Goal: Task Accomplishment & Management: Manage account settings

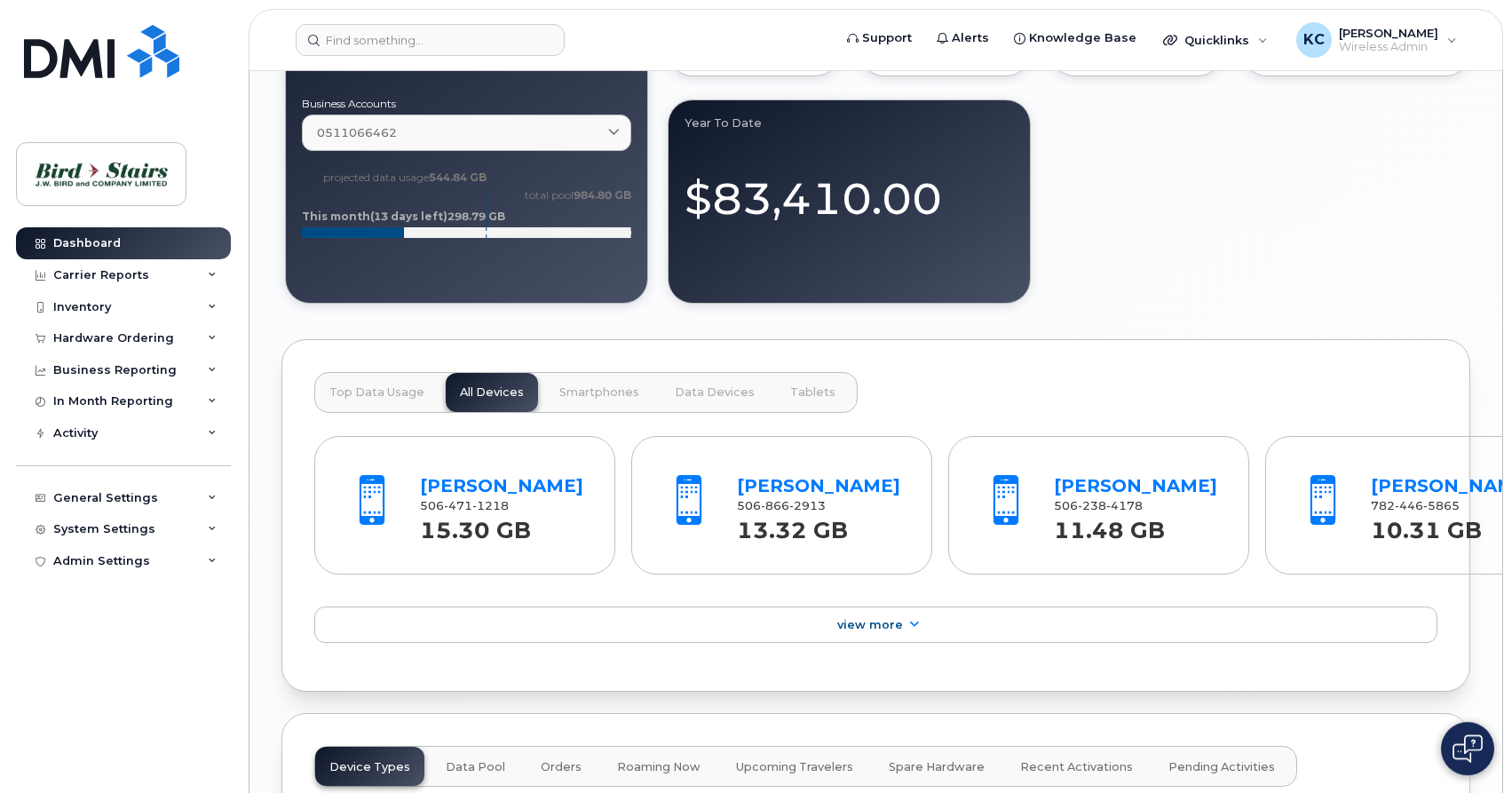
scroll to position [1811, 0]
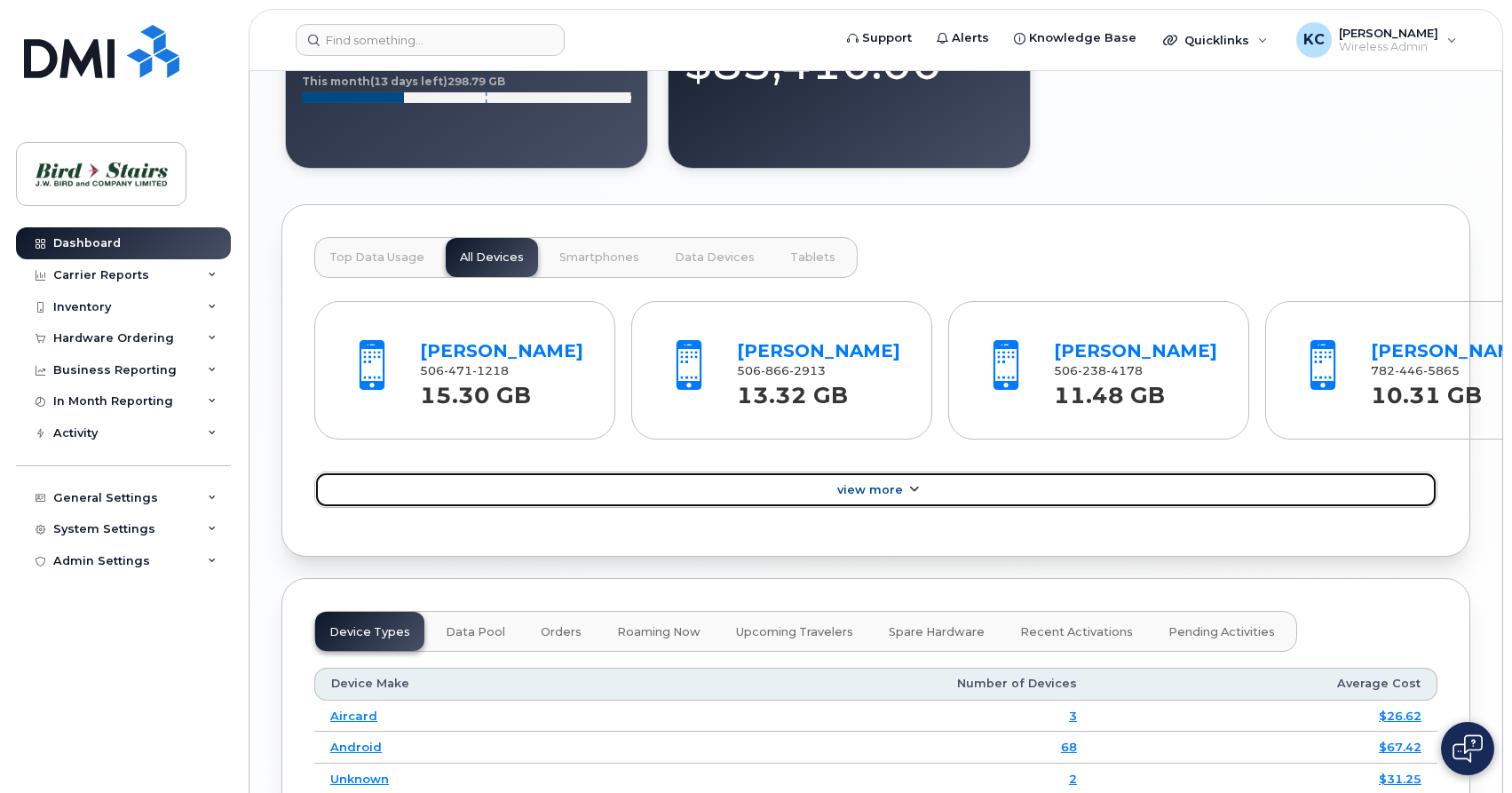
click at [860, 496] on span "View More" at bounding box center [869, 489] width 65 height 13
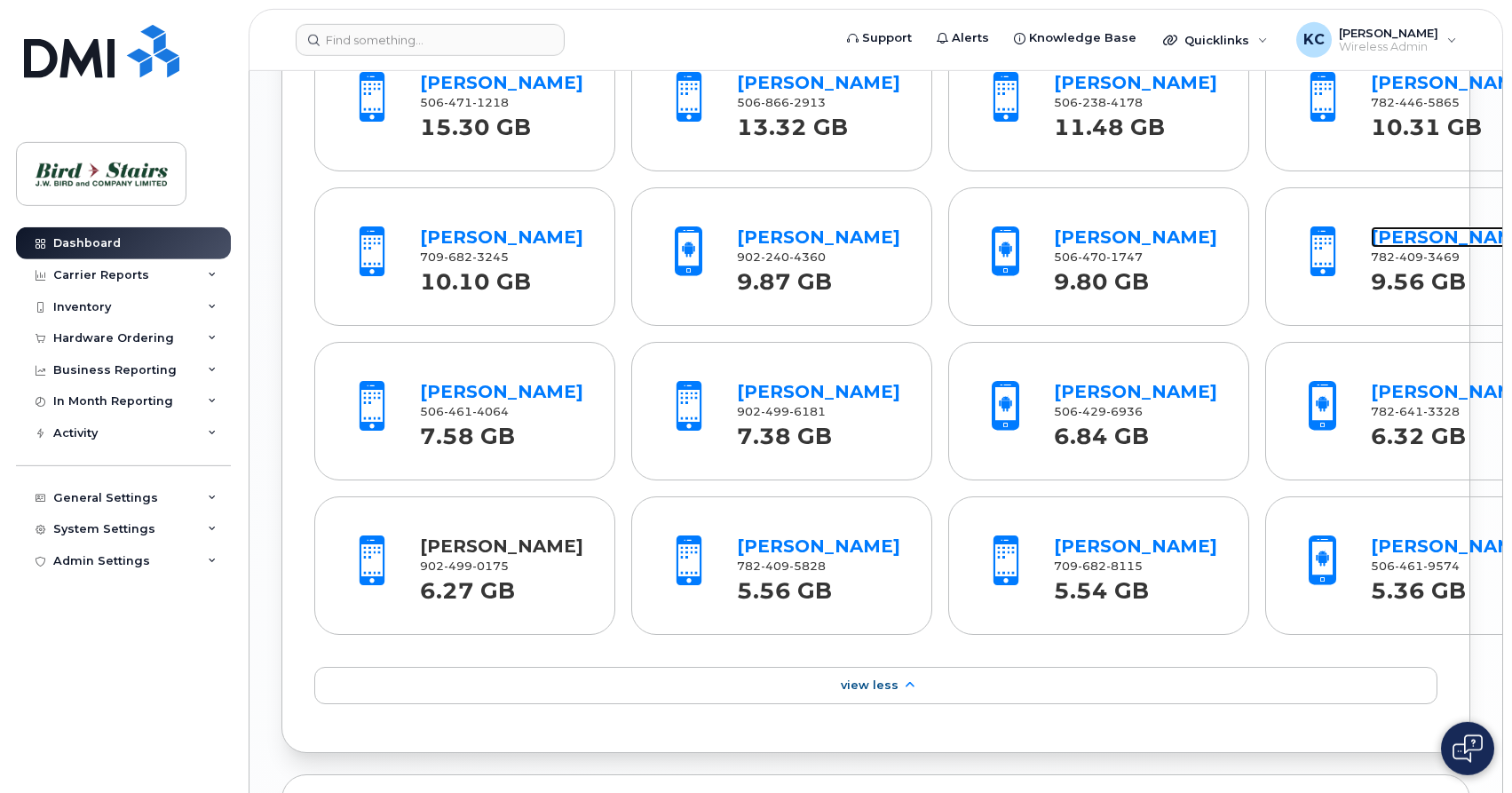
scroll to position [2082, 0]
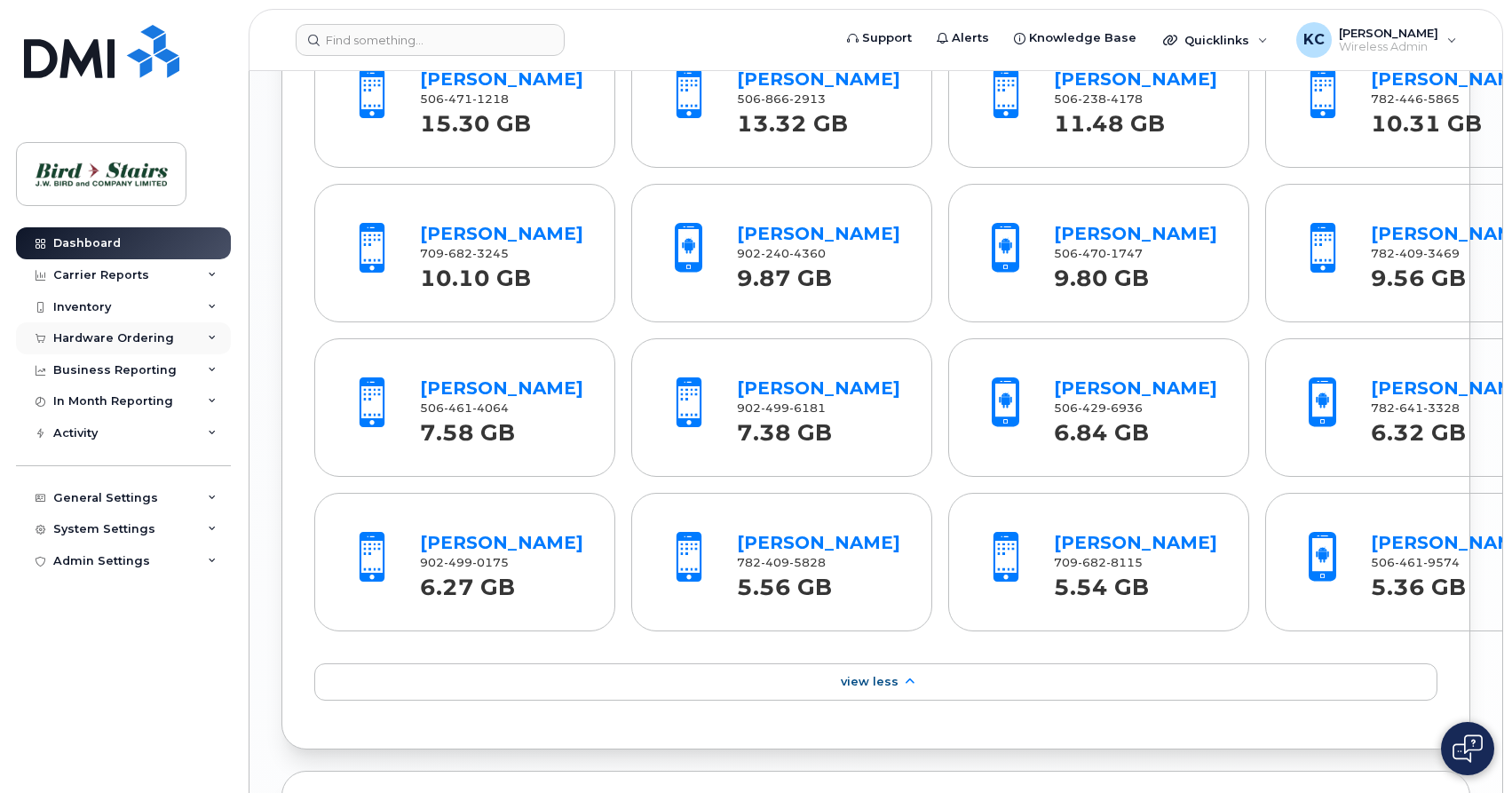
click at [108, 340] on div "Hardware Ordering" at bounding box center [113, 338] width 121 height 14
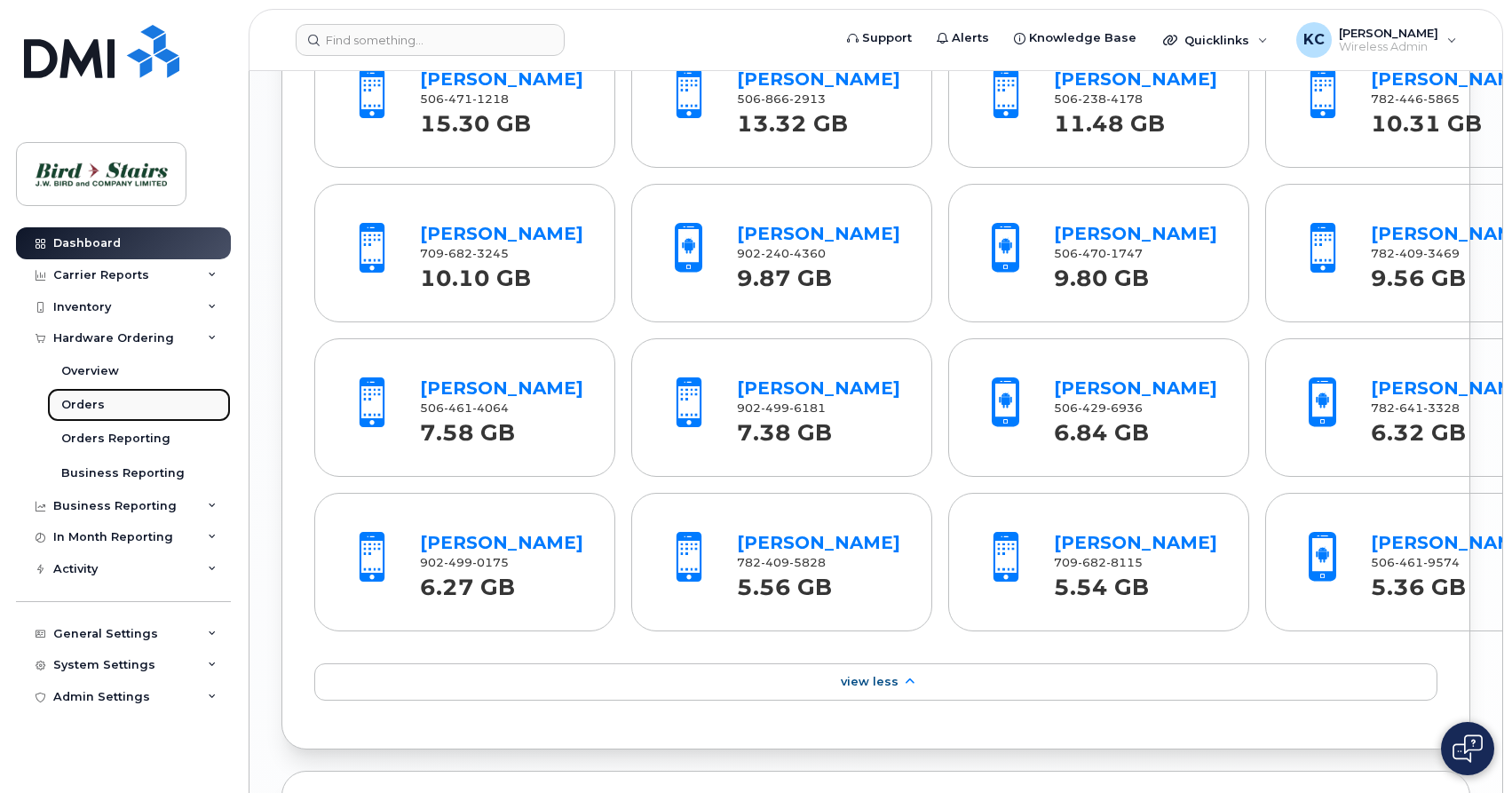
click at [80, 406] on div "Orders" at bounding box center [82, 405] width 44 height 16
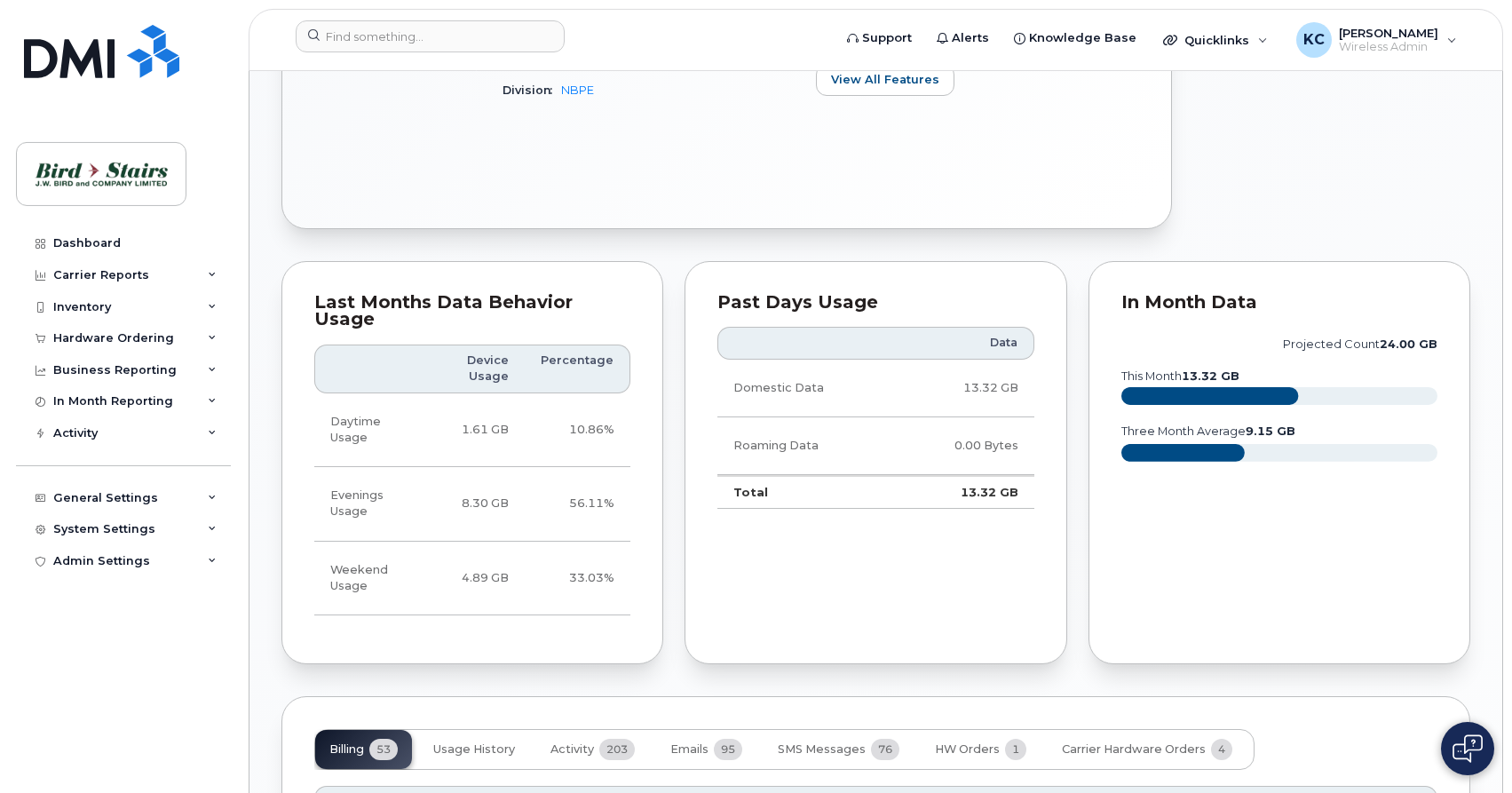
scroll to position [1177, 0]
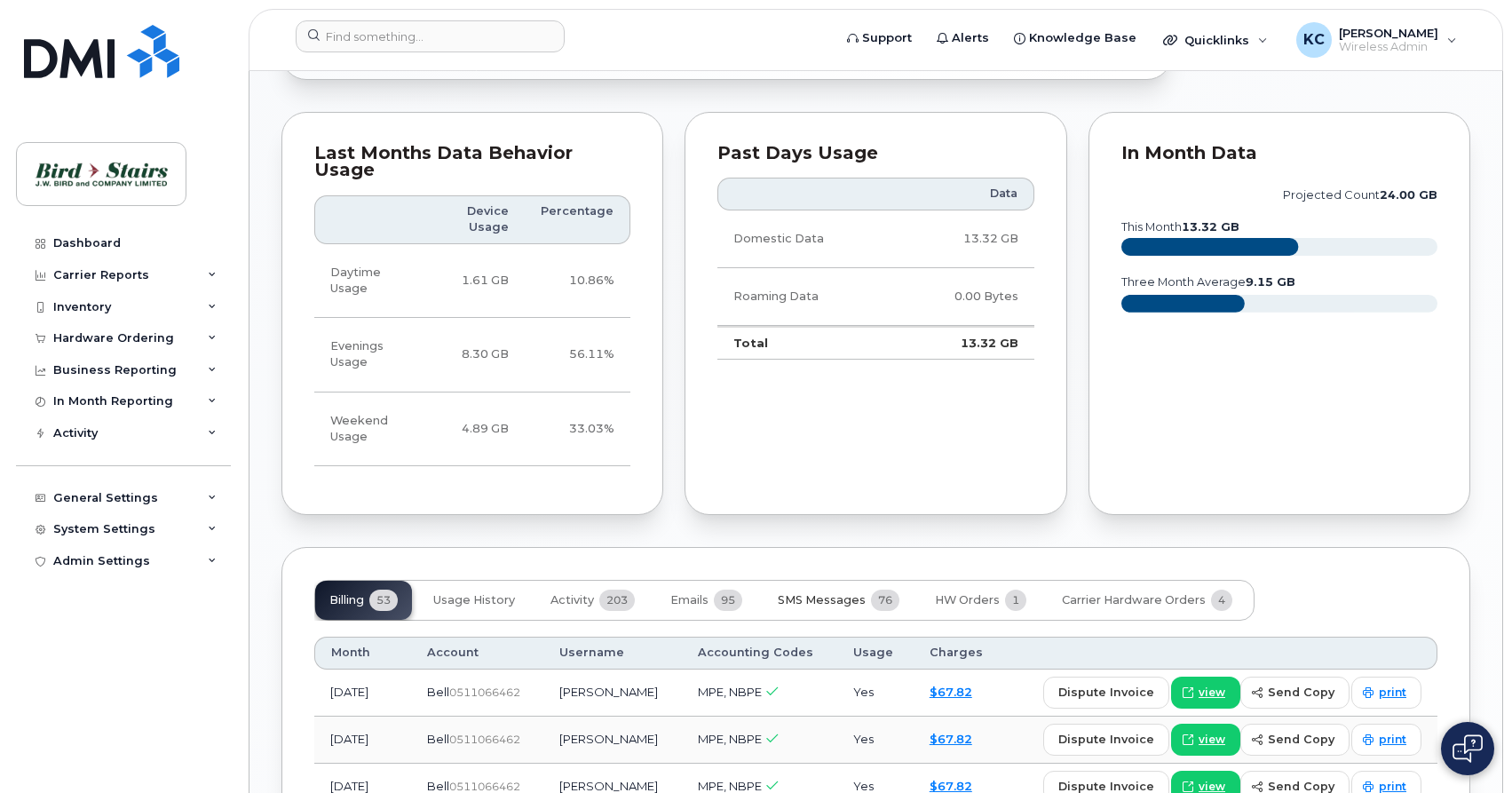
click at [811, 593] on span "SMS Messages" at bounding box center [822, 600] width 88 height 14
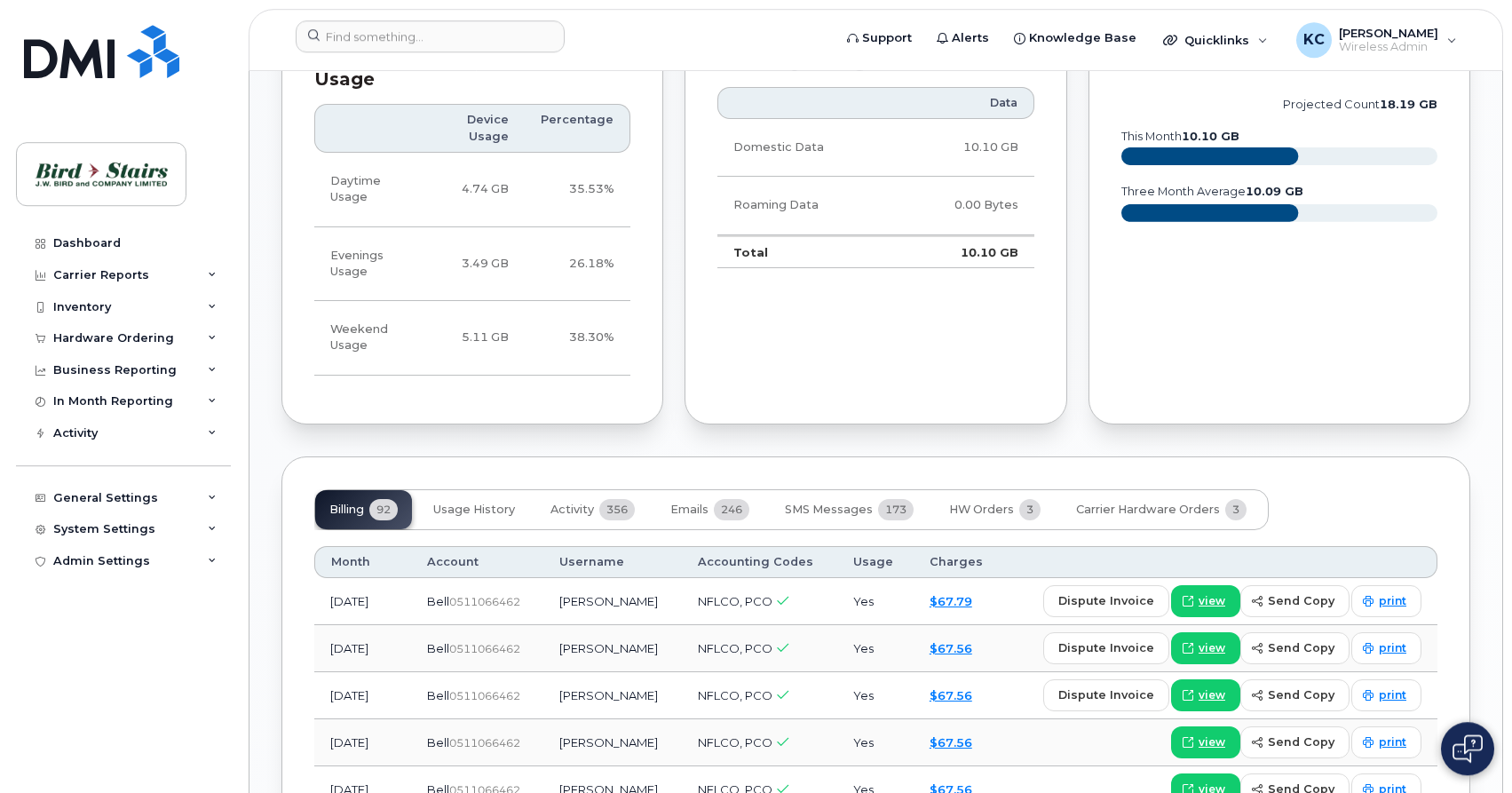
scroll to position [1177, 0]
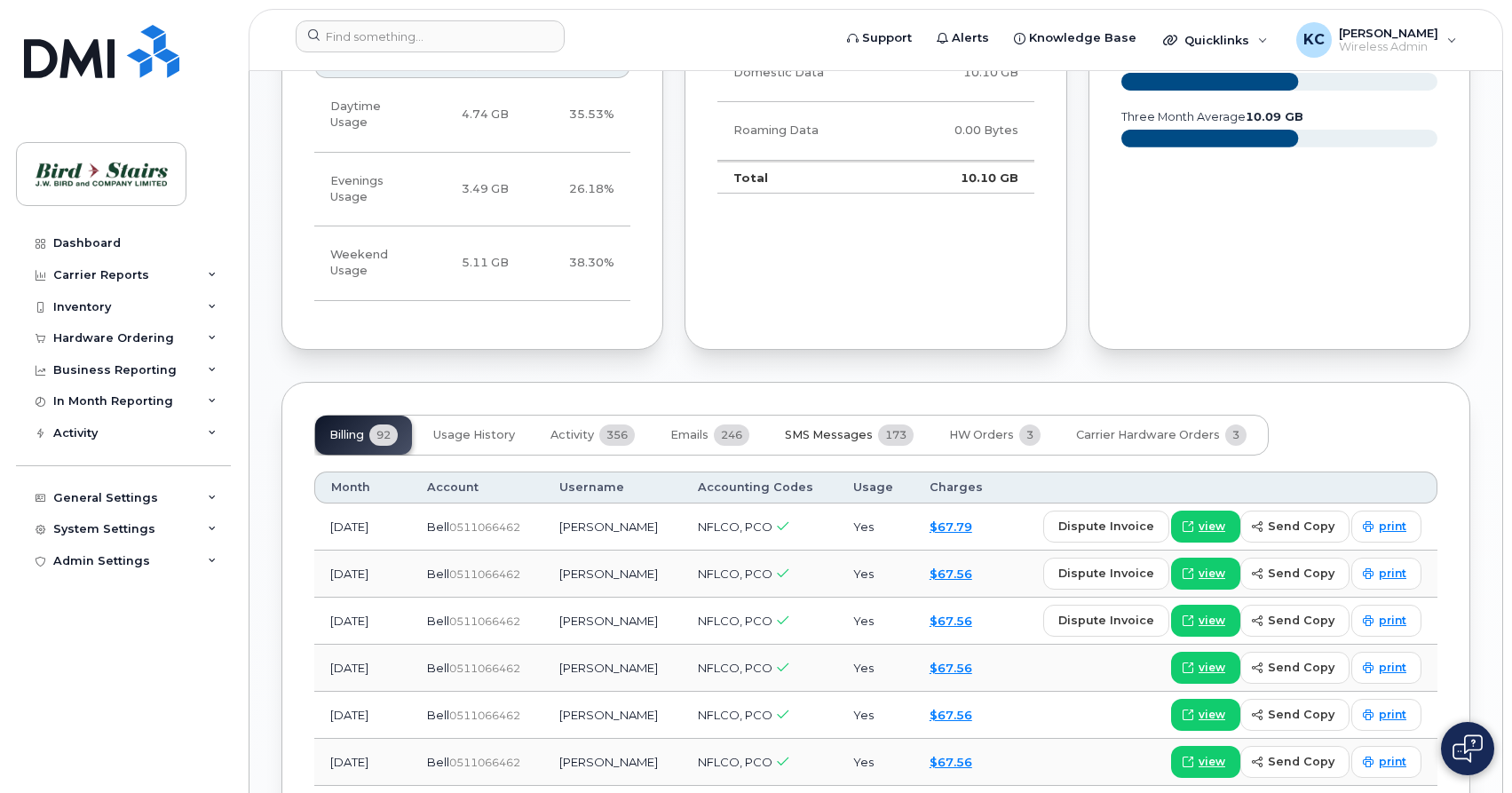
click at [803, 427] on span "SMS Messages" at bounding box center [829, 435] width 88 height 14
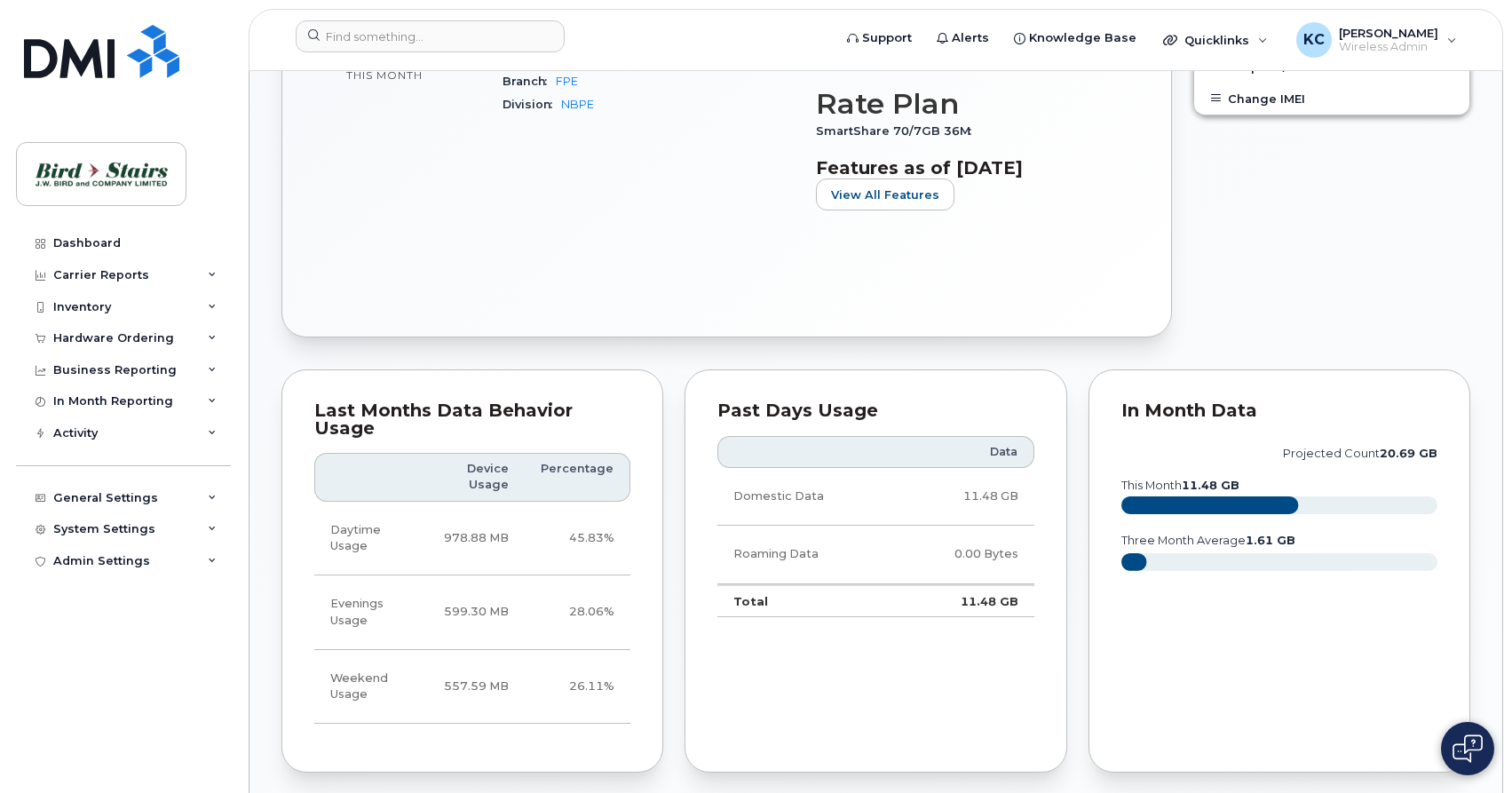
scroll to position [1358, 0]
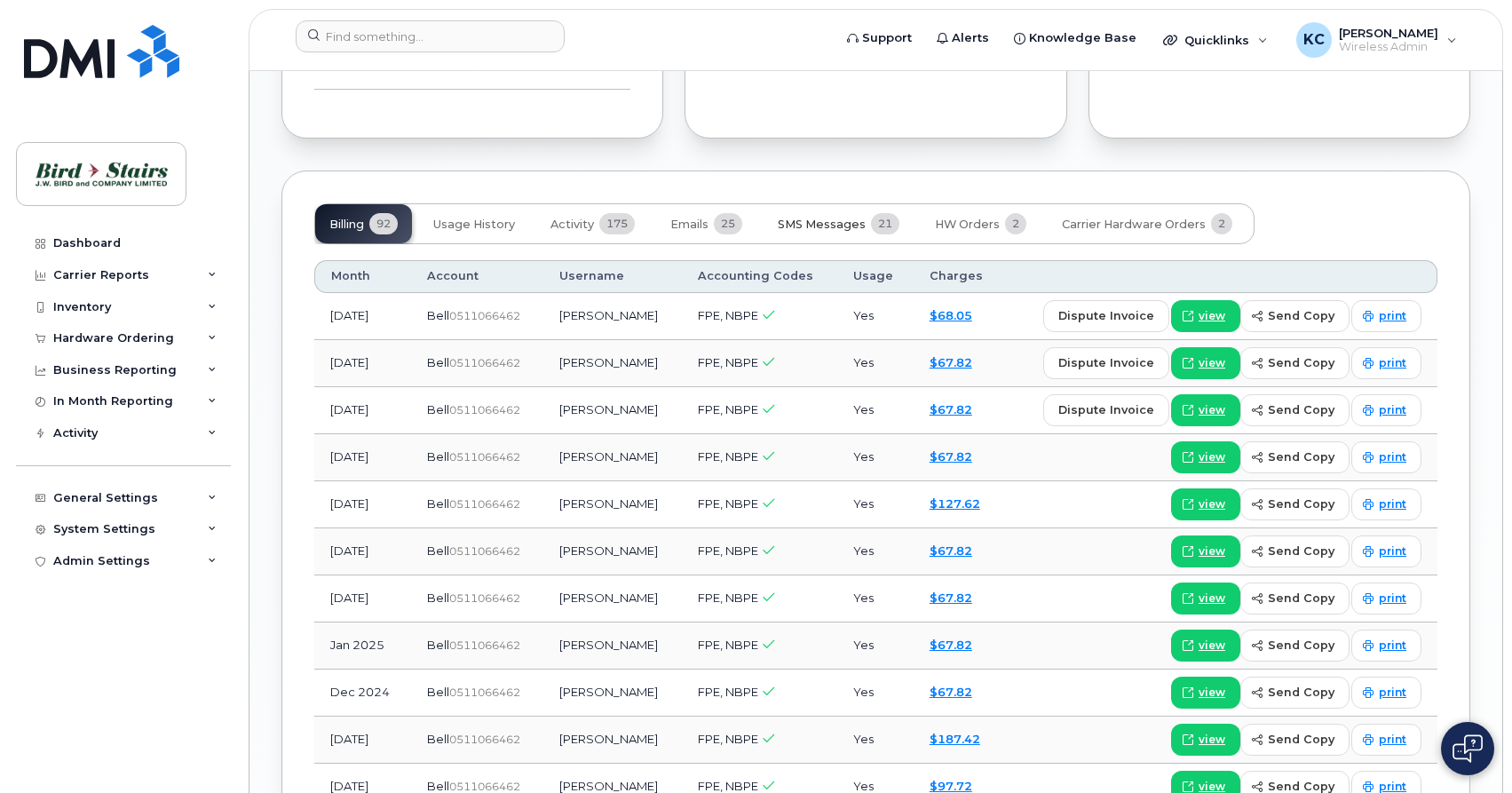
click at [818, 218] on span "SMS Messages" at bounding box center [822, 225] width 88 height 14
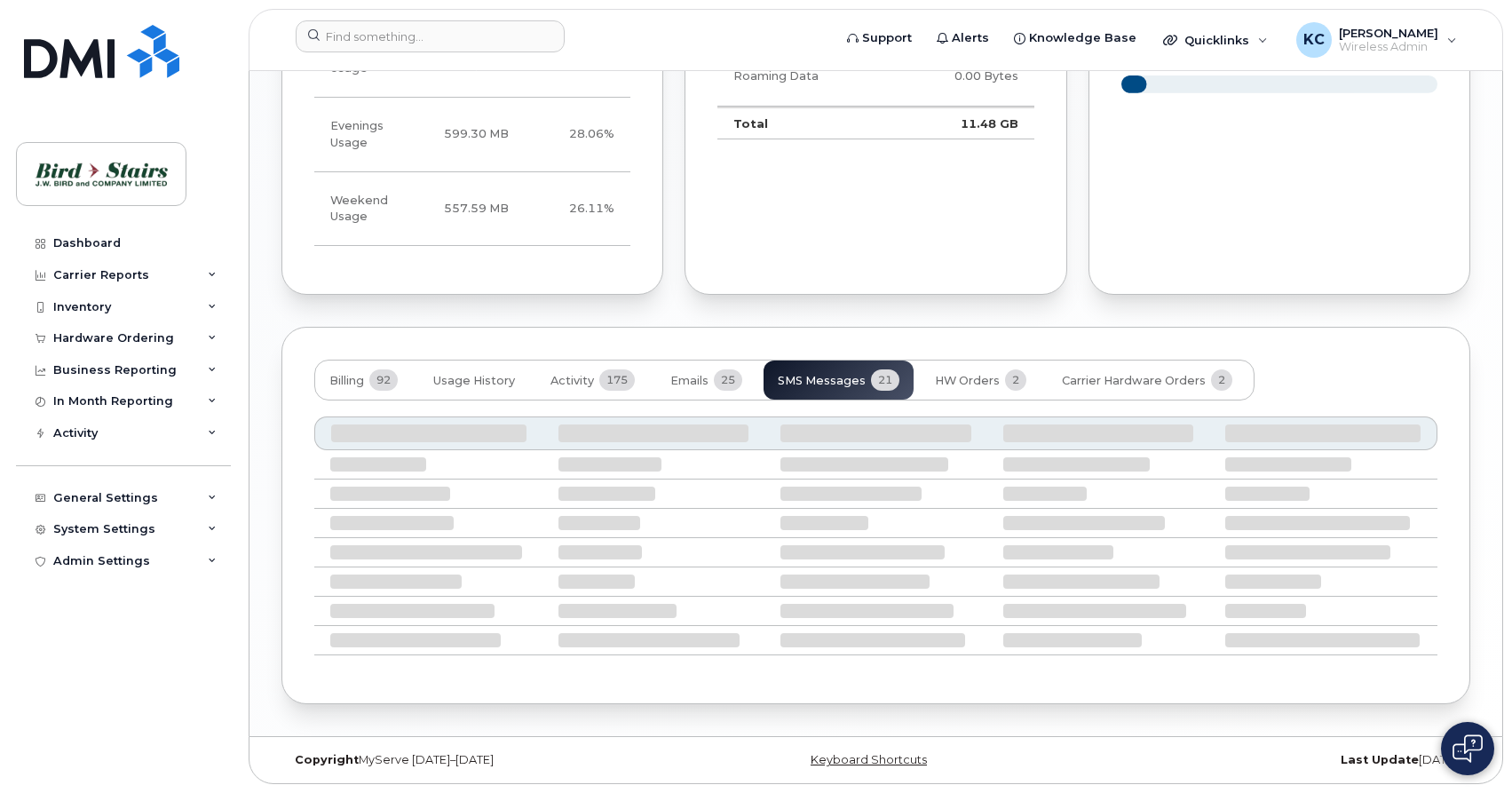
scroll to position [1169, 0]
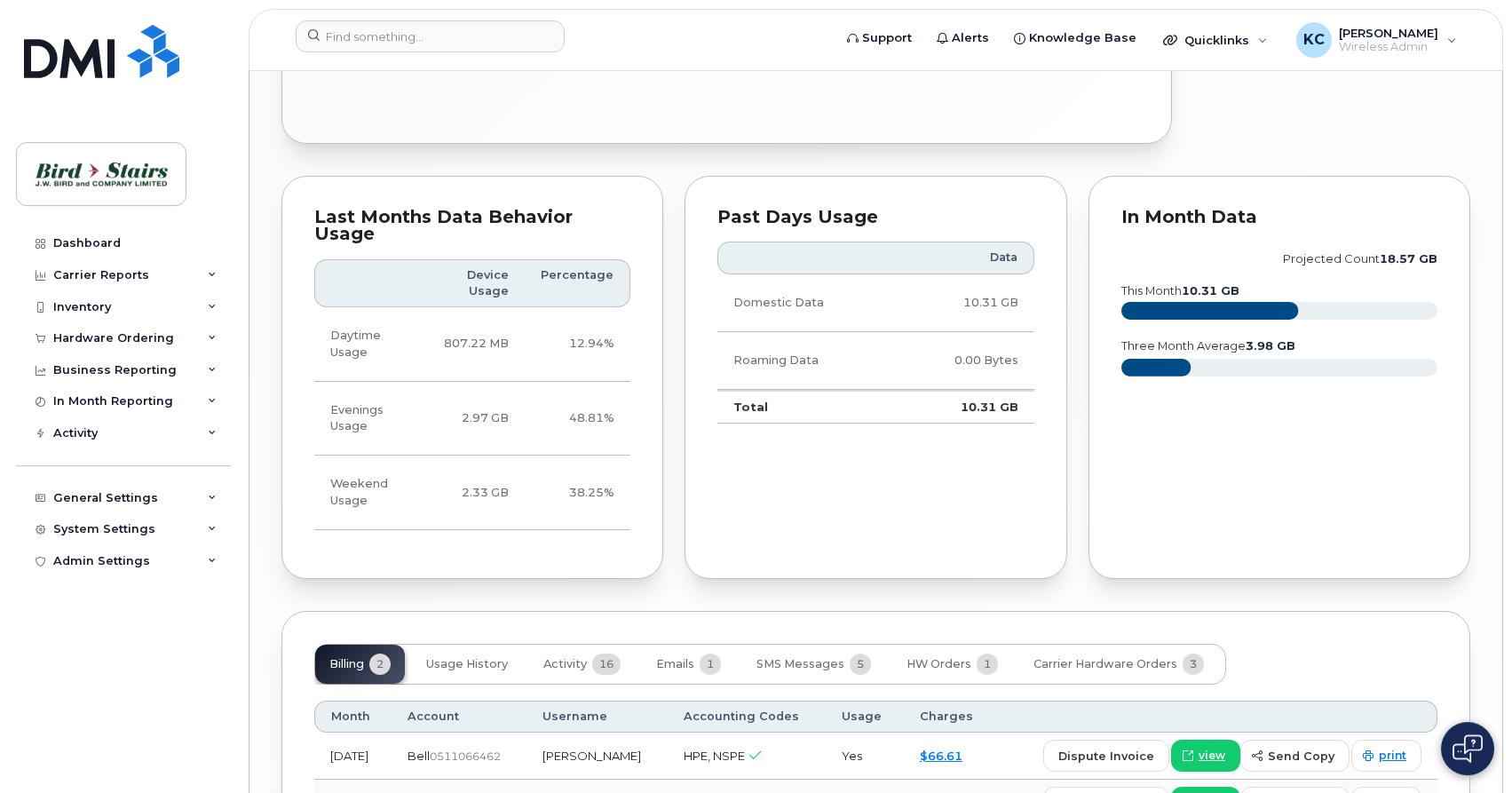
scroll to position [1222, 0]
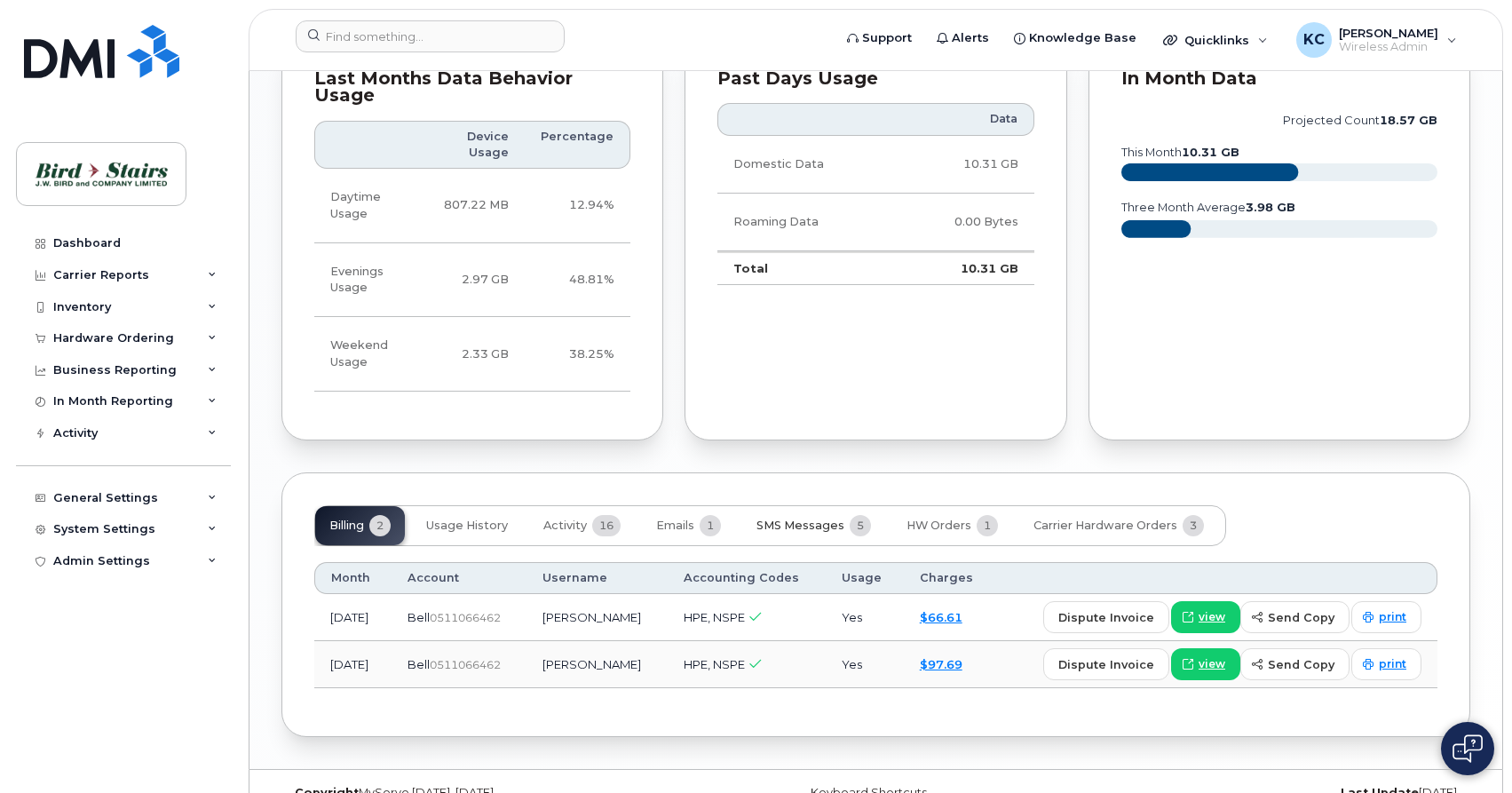
click at [818, 518] on span "SMS Messages" at bounding box center [800, 525] width 88 height 14
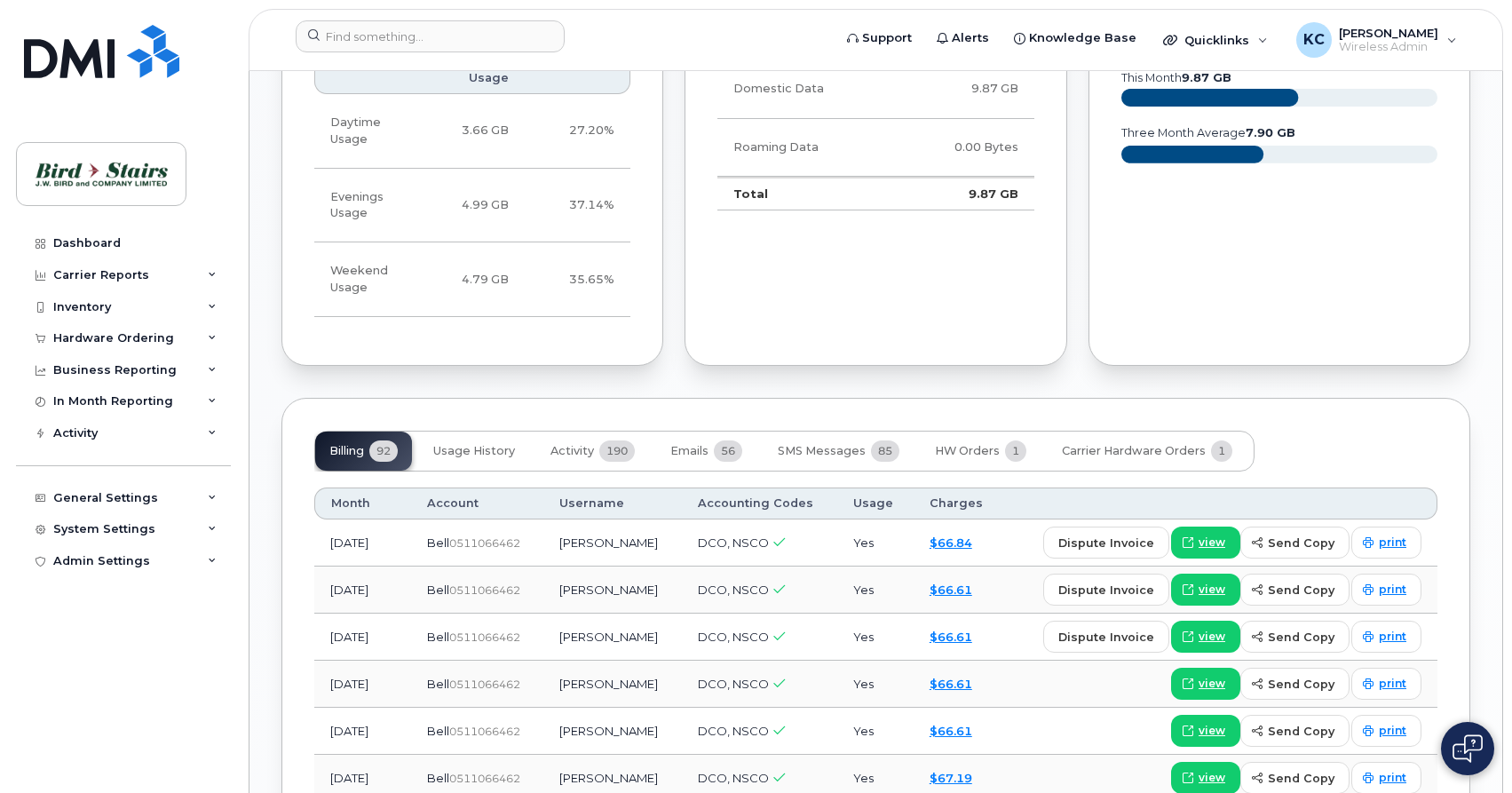
scroll to position [1358, 0]
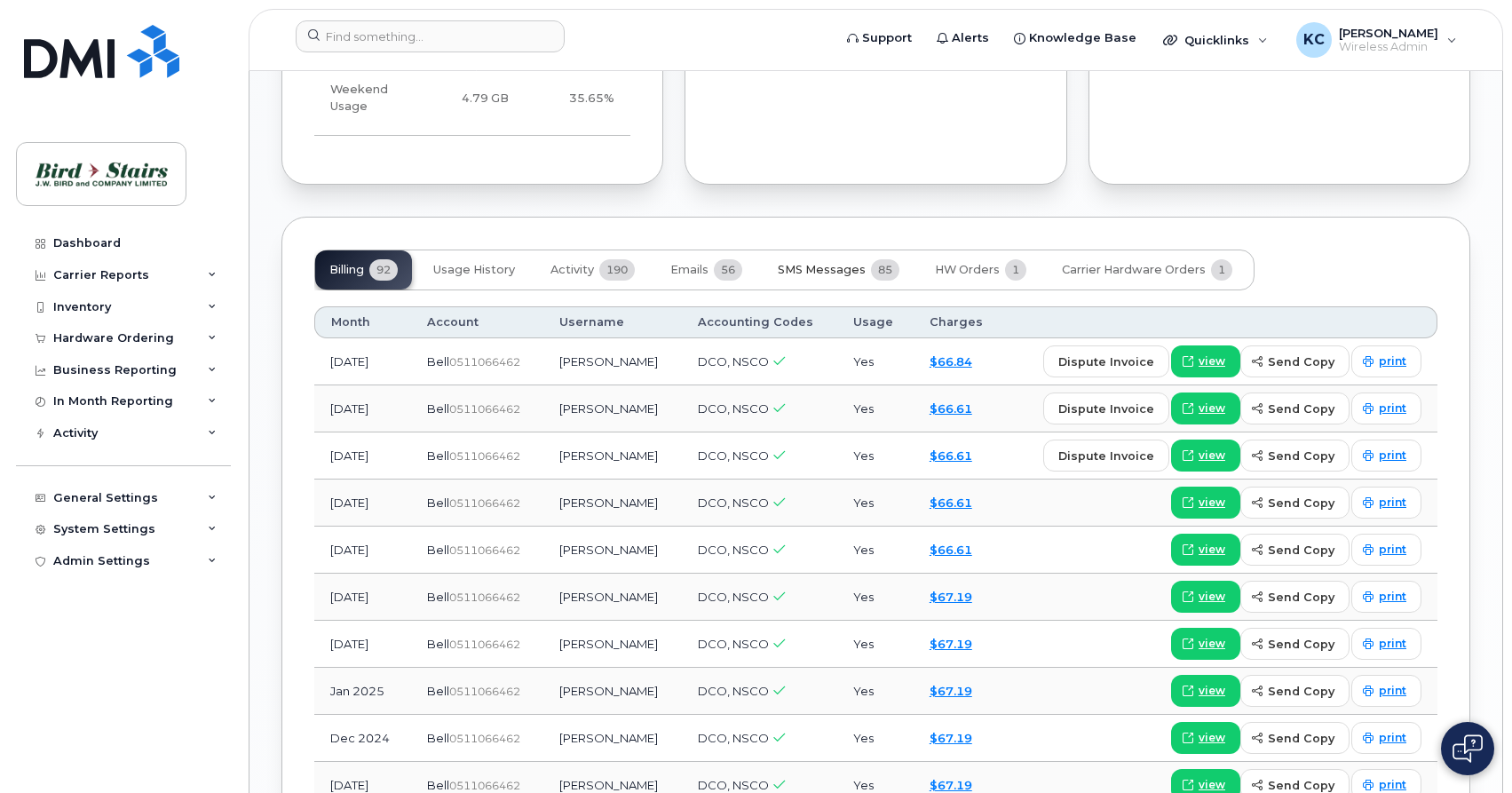
click at [841, 263] on span "SMS Messages" at bounding box center [822, 270] width 88 height 14
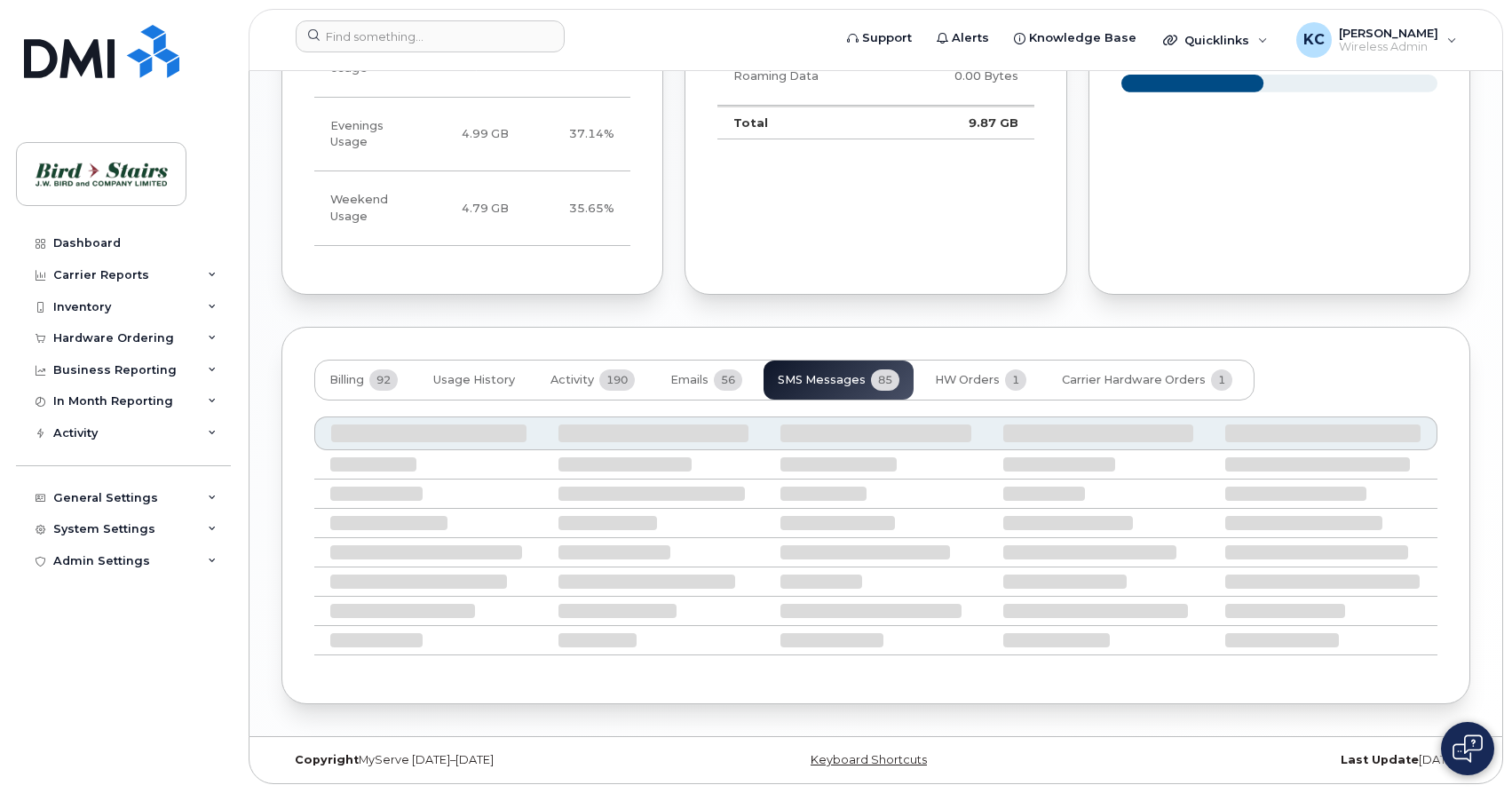
scroll to position [1231, 0]
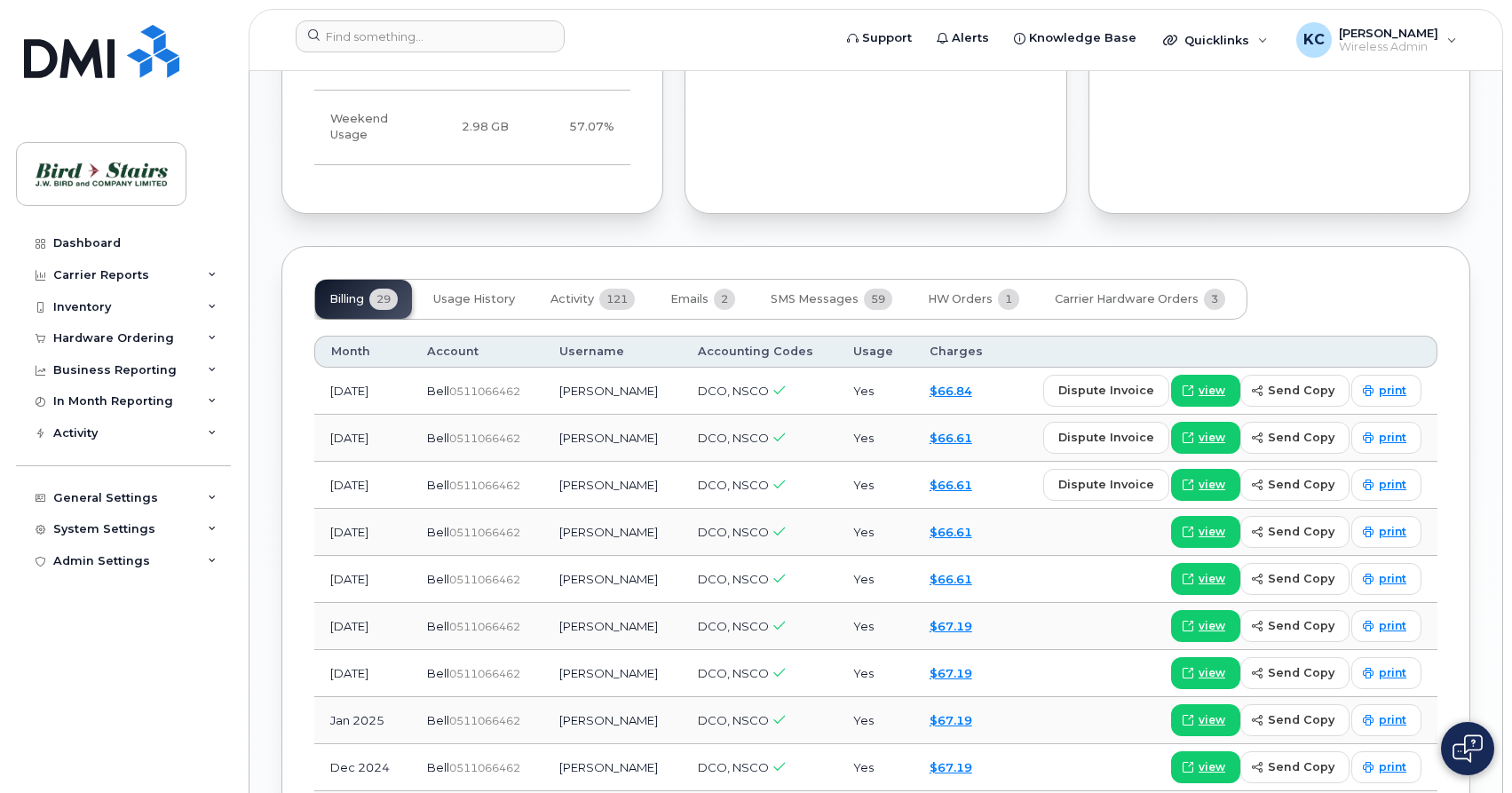
scroll to position [1358, 0]
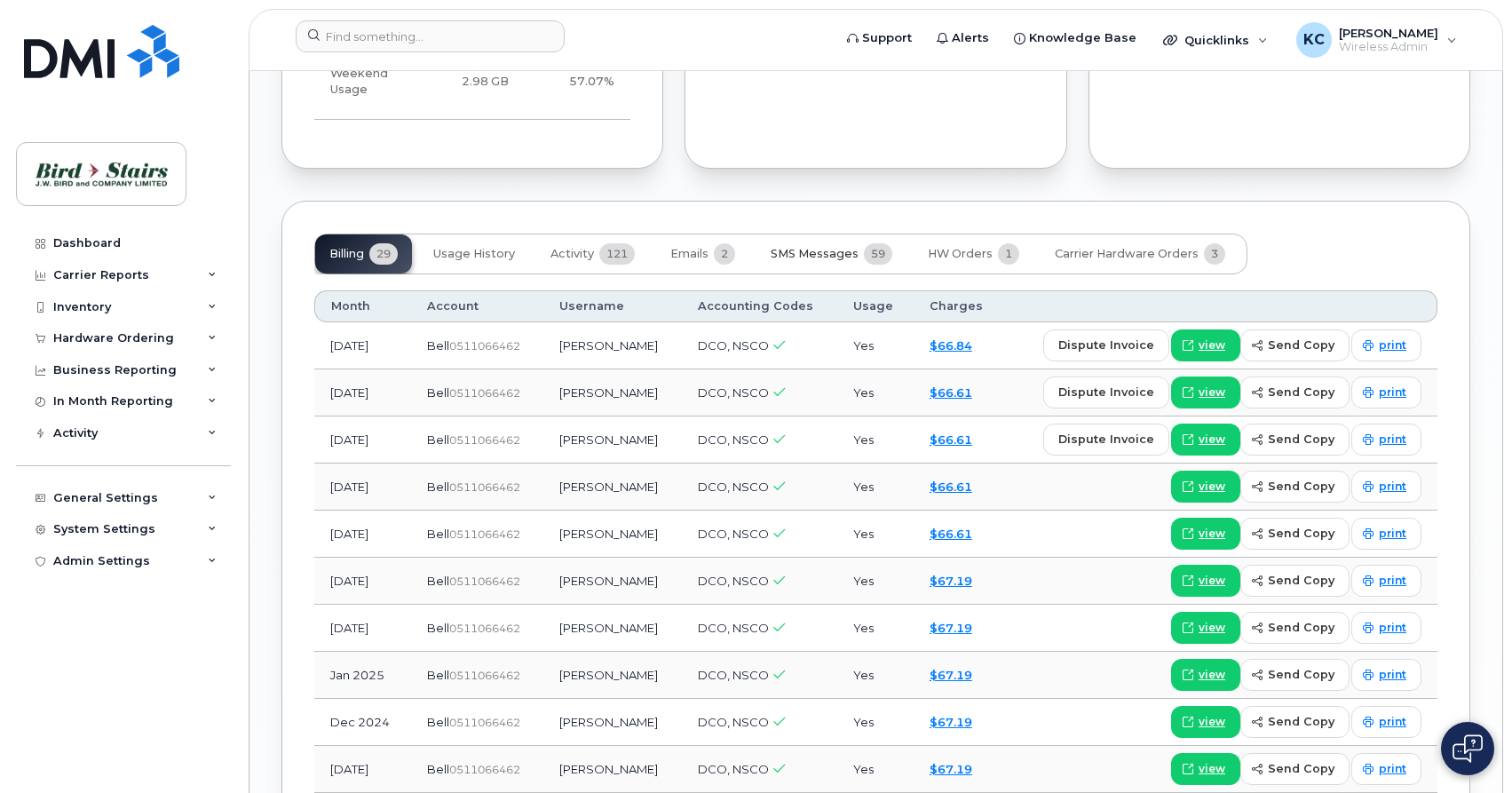
click at [821, 246] on span "SMS Messages" at bounding box center [815, 254] width 88 height 14
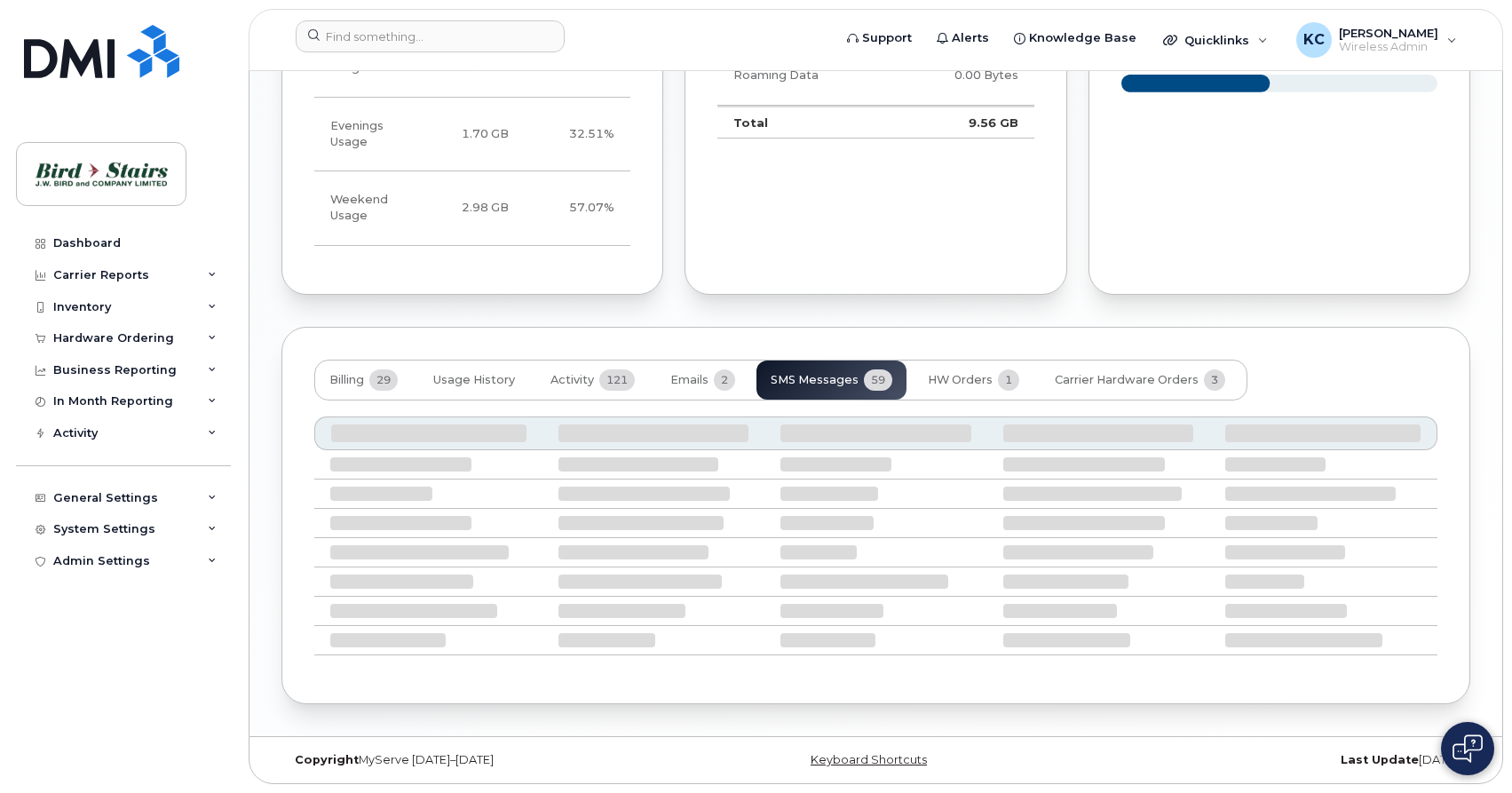
scroll to position [1214, 0]
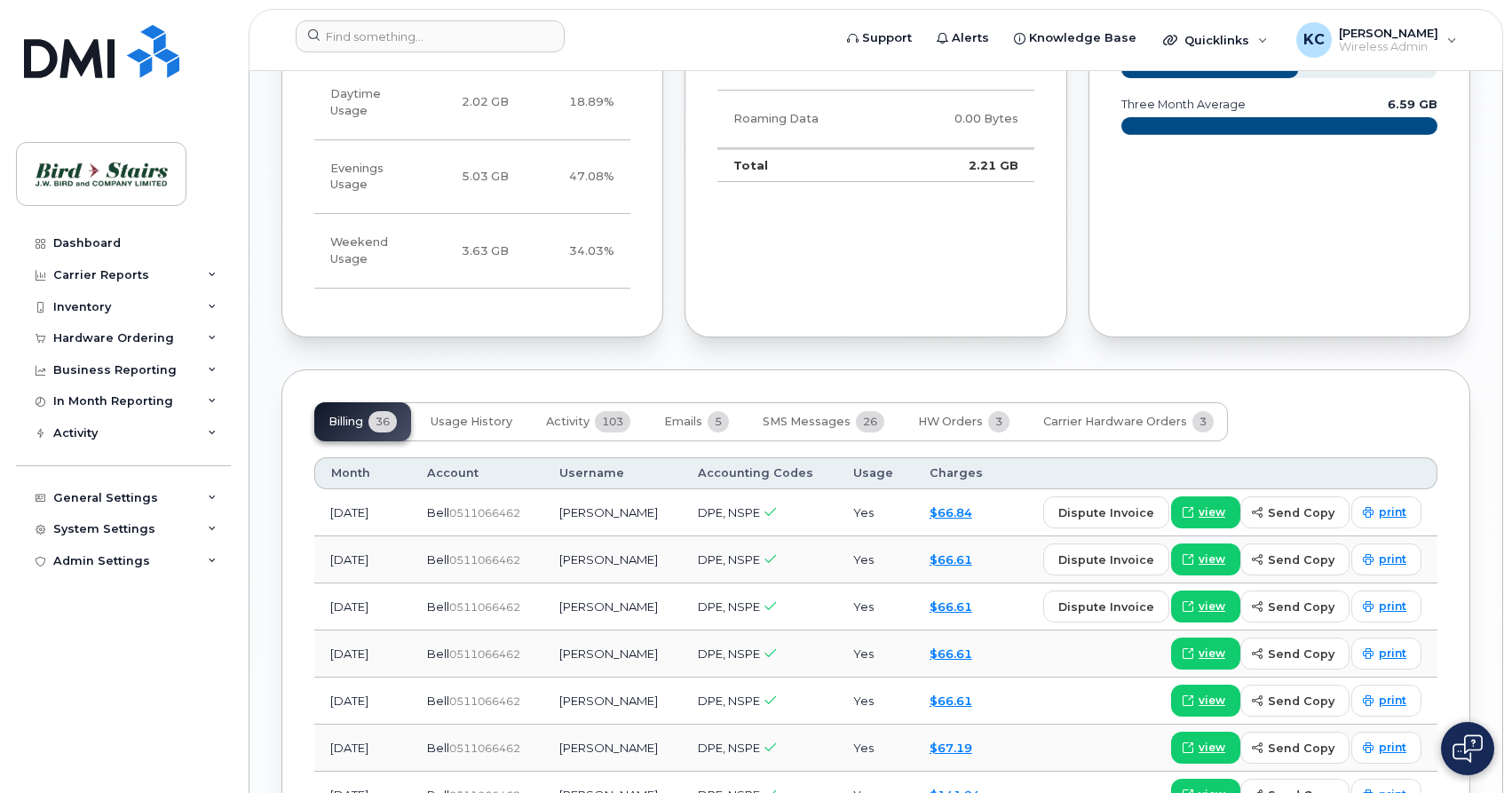
scroll to position [1268, 0]
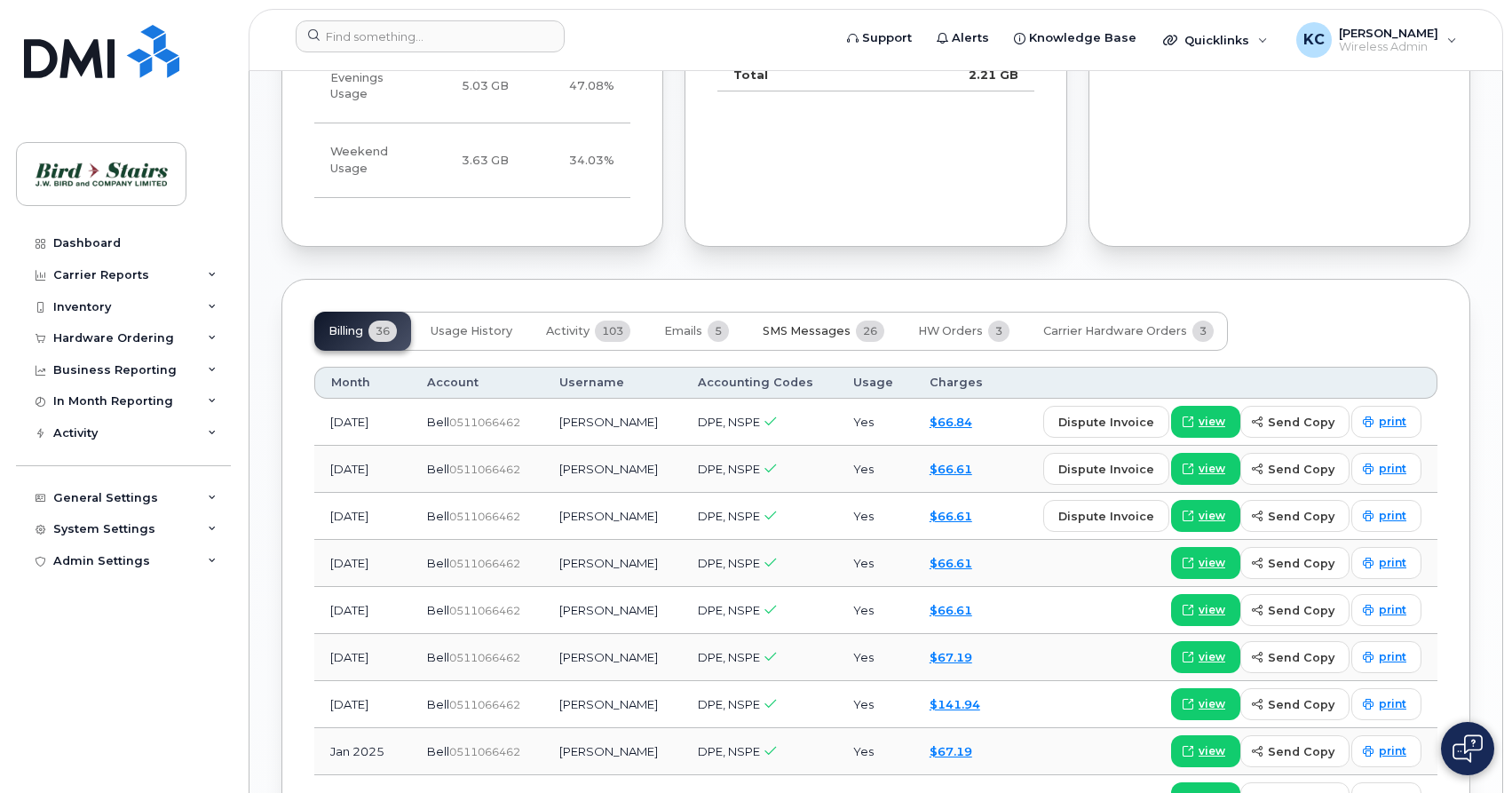
click at [830, 324] on span "SMS Messages" at bounding box center [807, 332] width 88 height 14
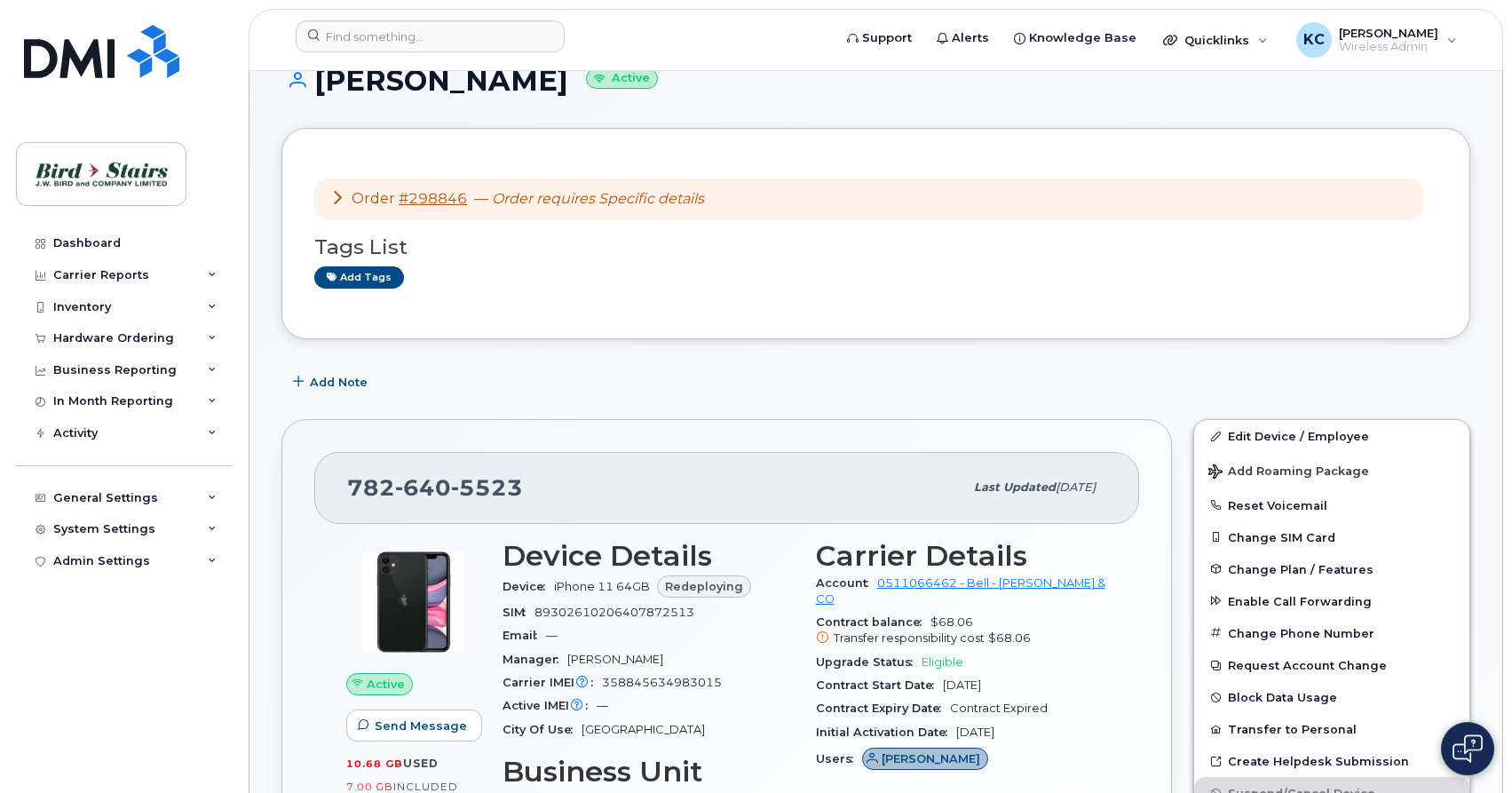
scroll to position [7, 0]
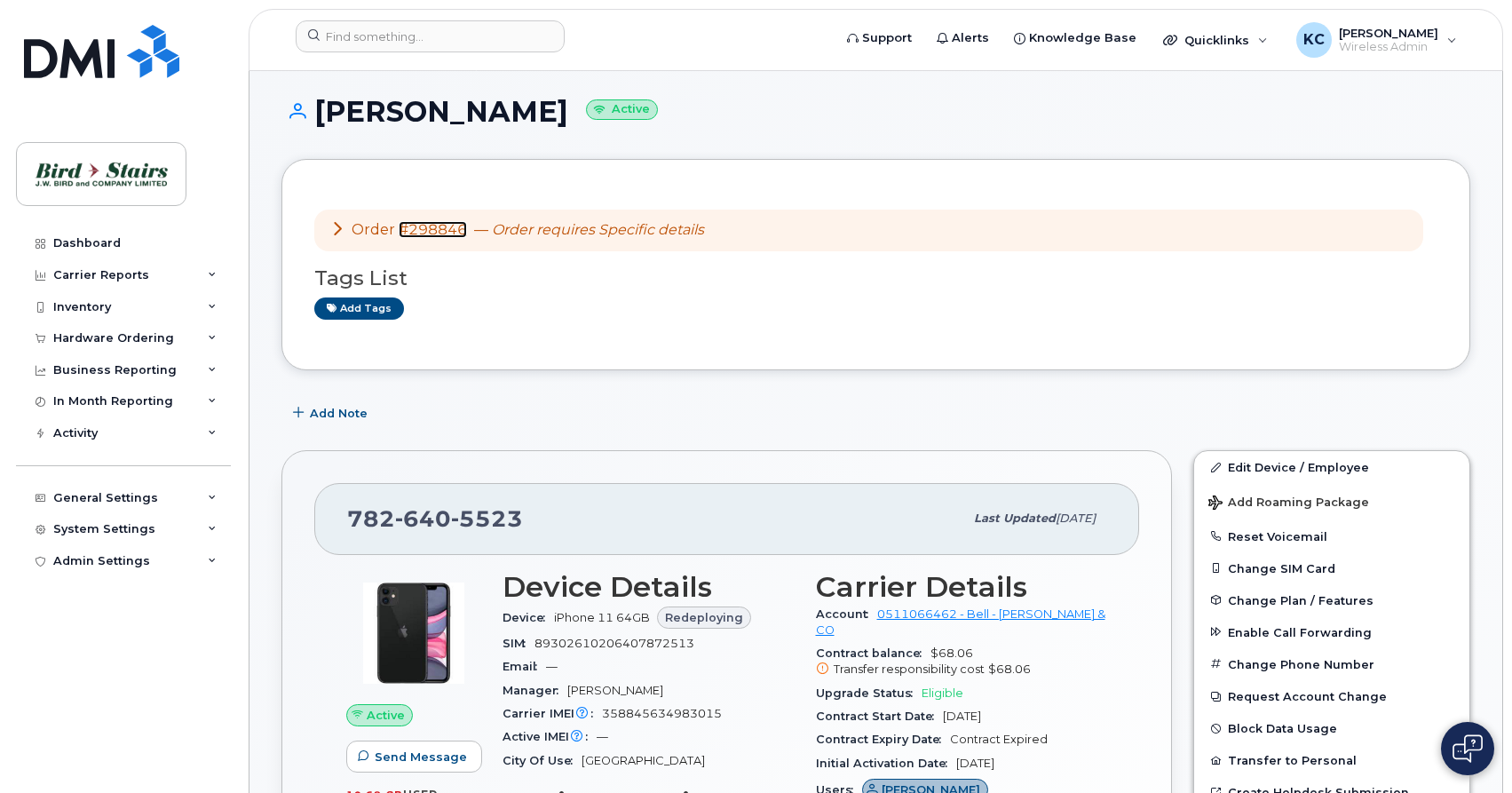
click at [420, 233] on link "#298846" at bounding box center [433, 229] width 68 height 17
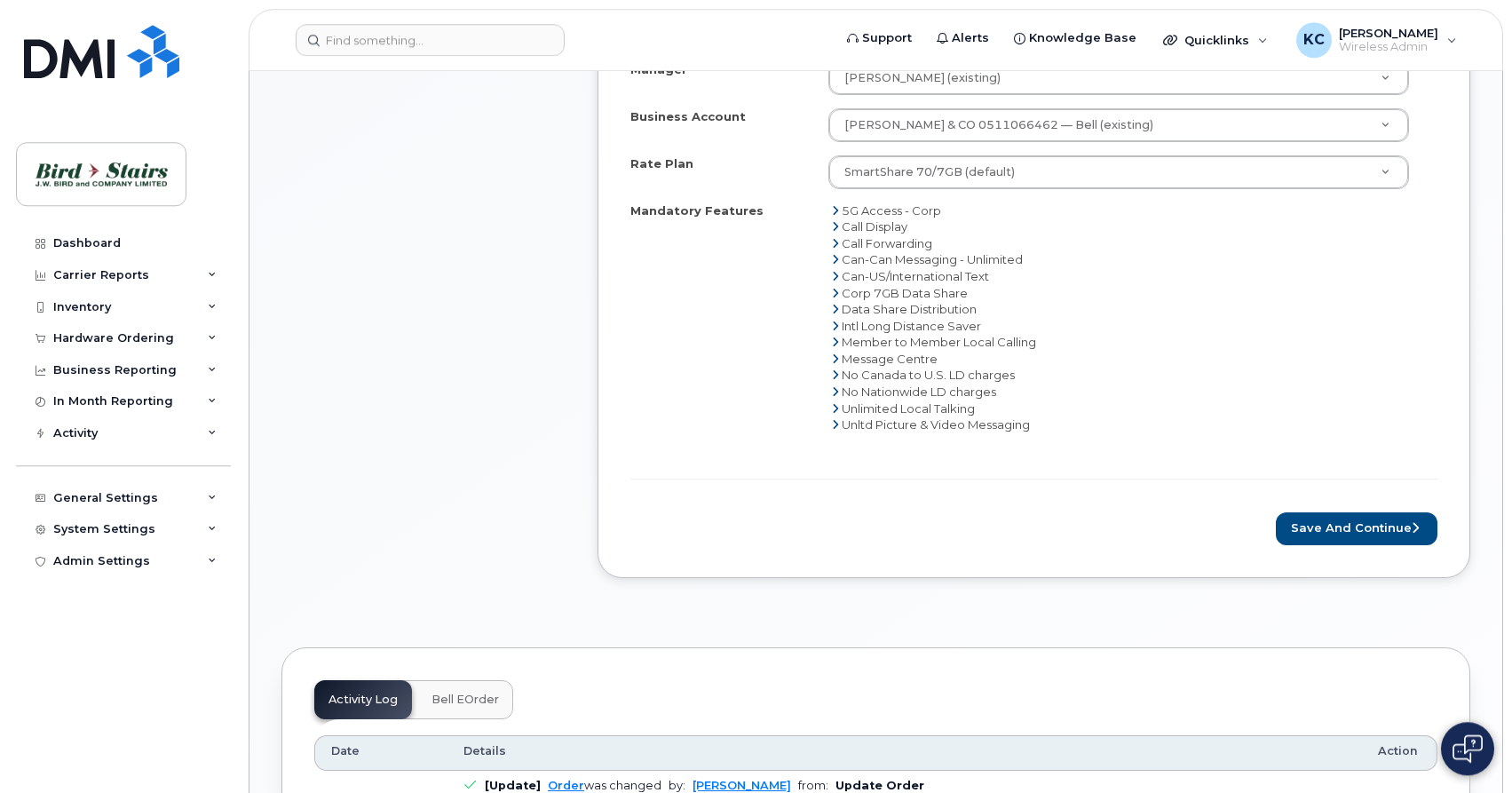
scroll to position [634, 0]
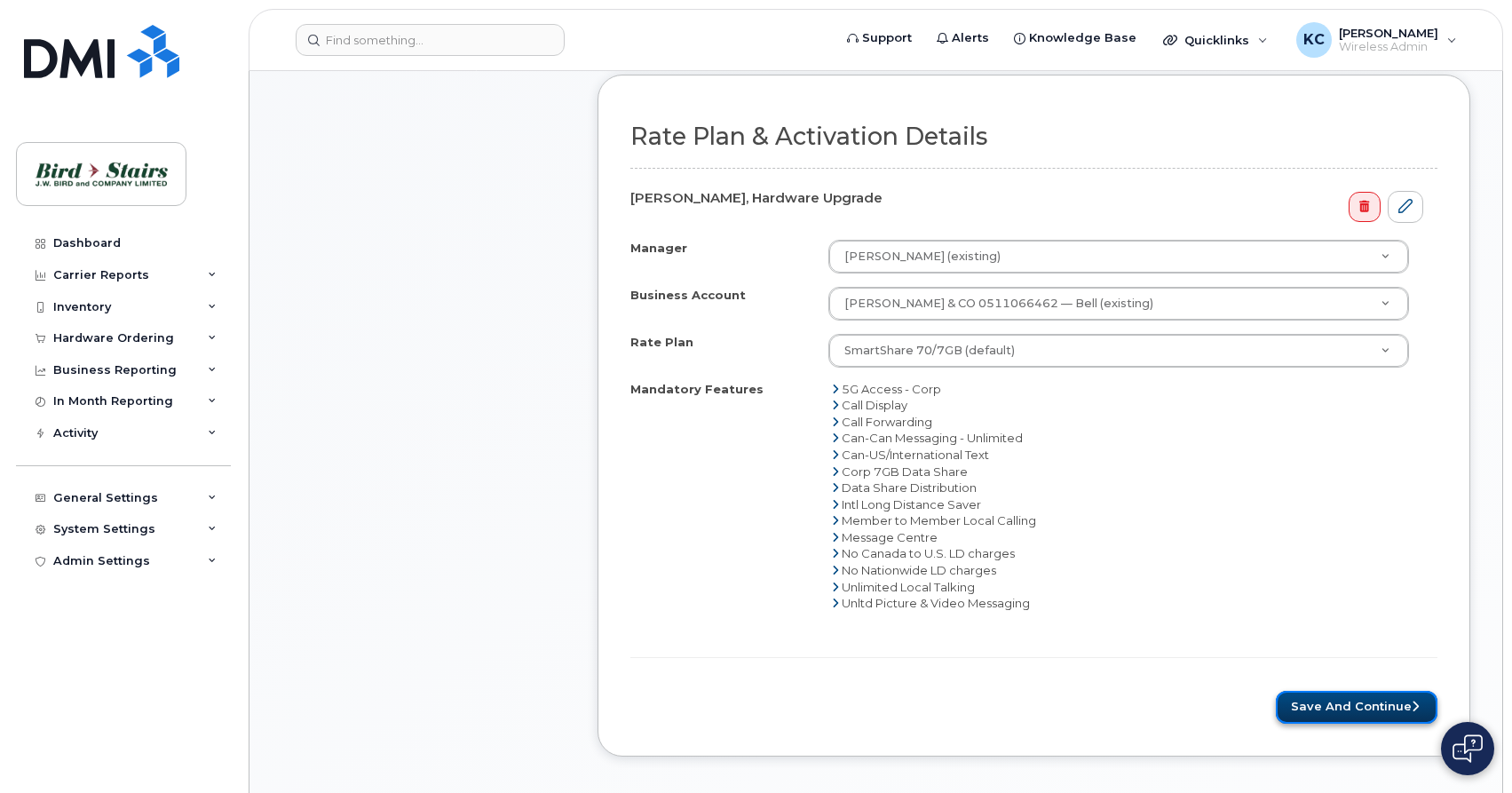
click at [1327, 702] on button "Save and Continue" at bounding box center [1356, 707] width 161 height 33
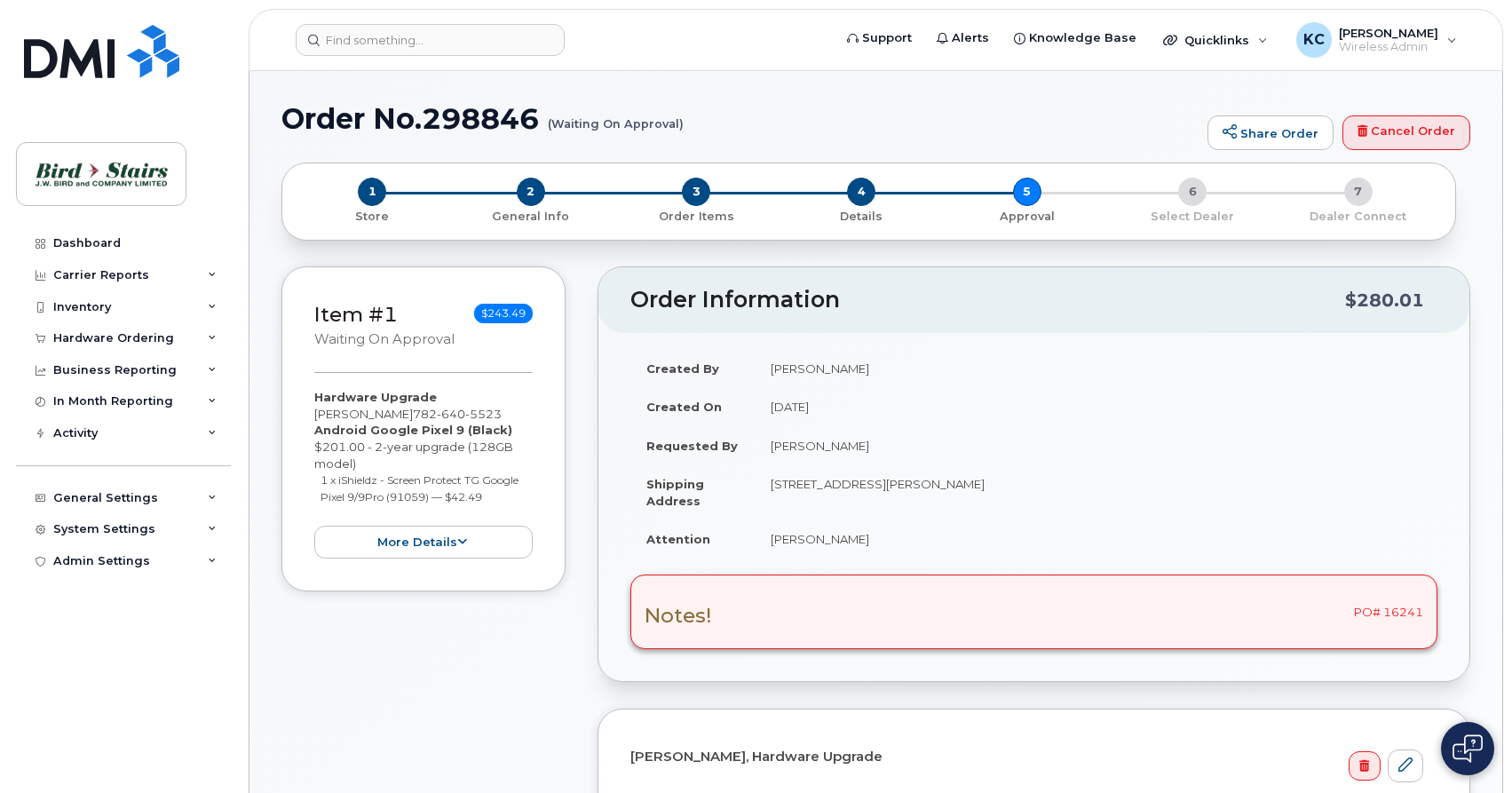
click at [880, 612] on div "Notes! PO# 16241" at bounding box center [1033, 611] width 807 height 74
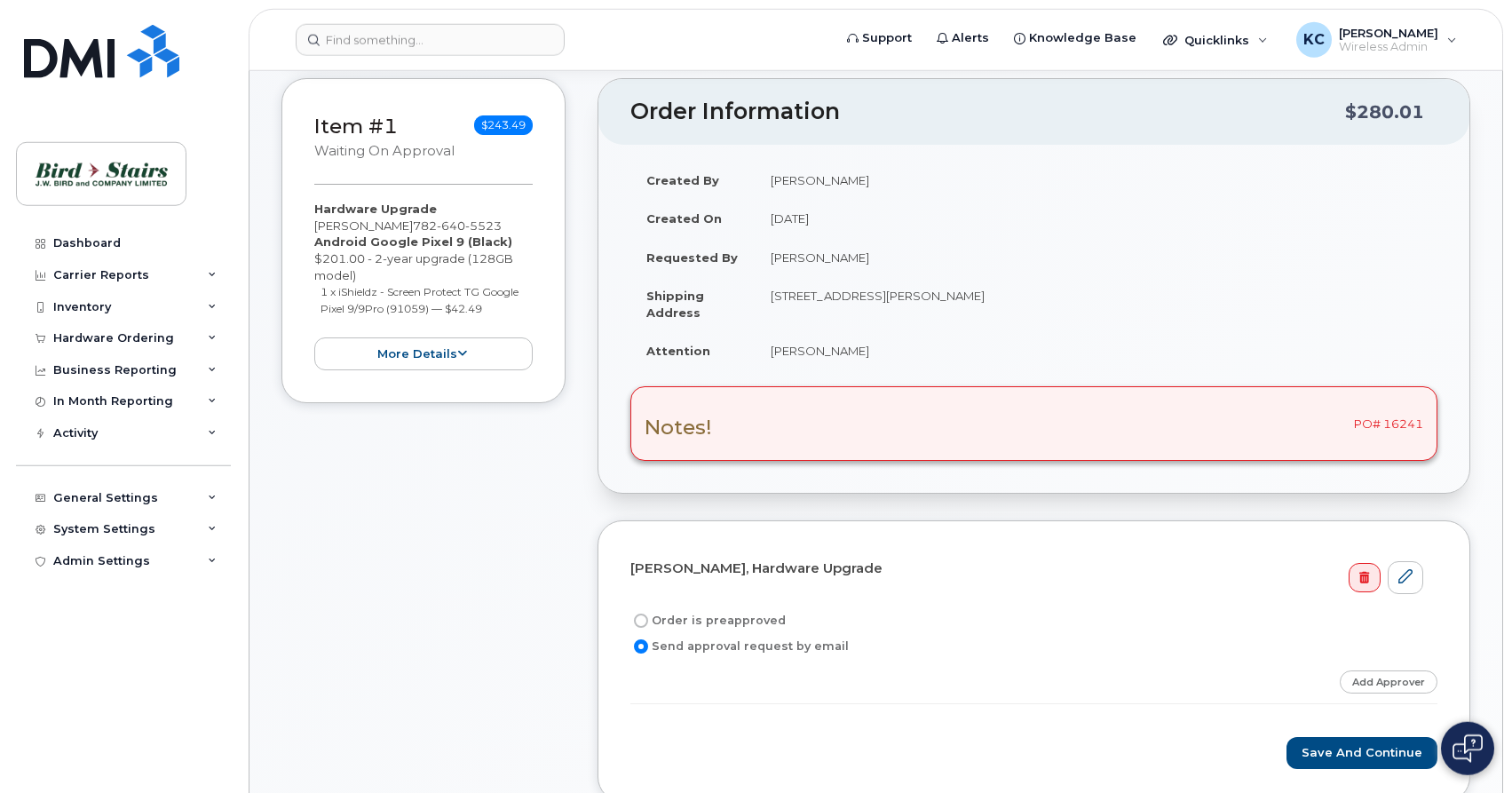
scroll to position [272, 0]
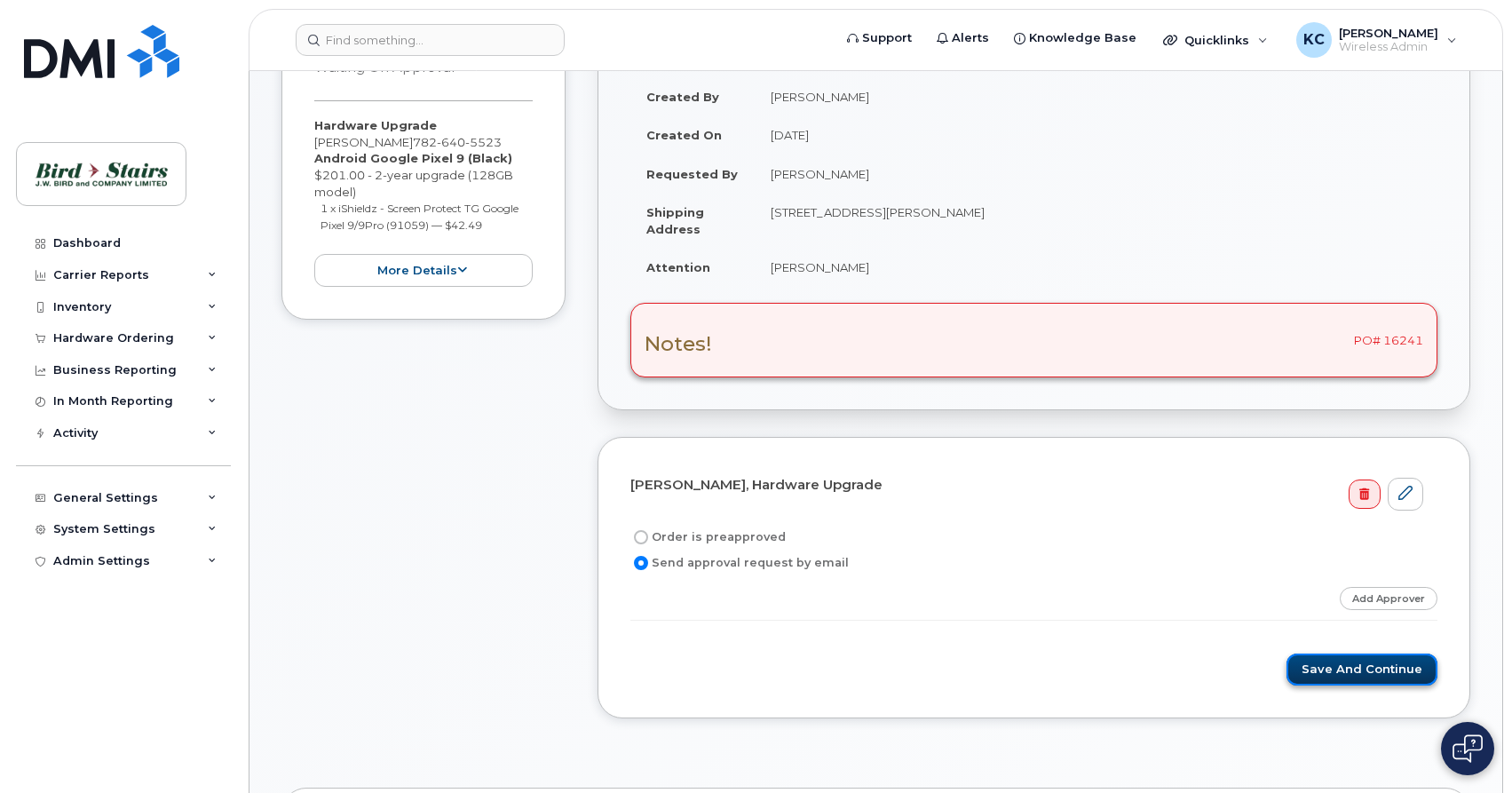
click at [1319, 671] on button "Save and Continue" at bounding box center [1361, 669] width 151 height 33
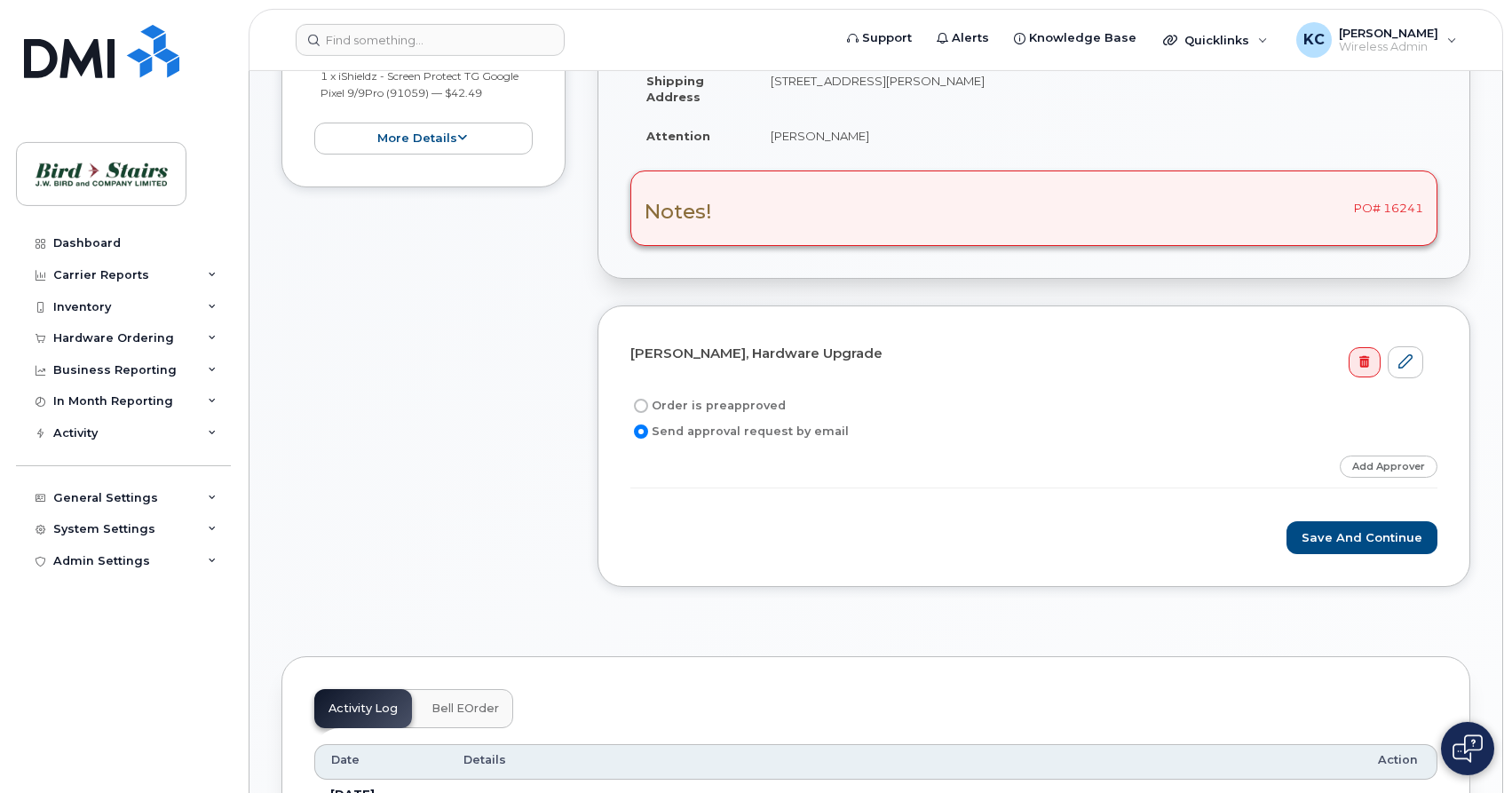
scroll to position [543, 0]
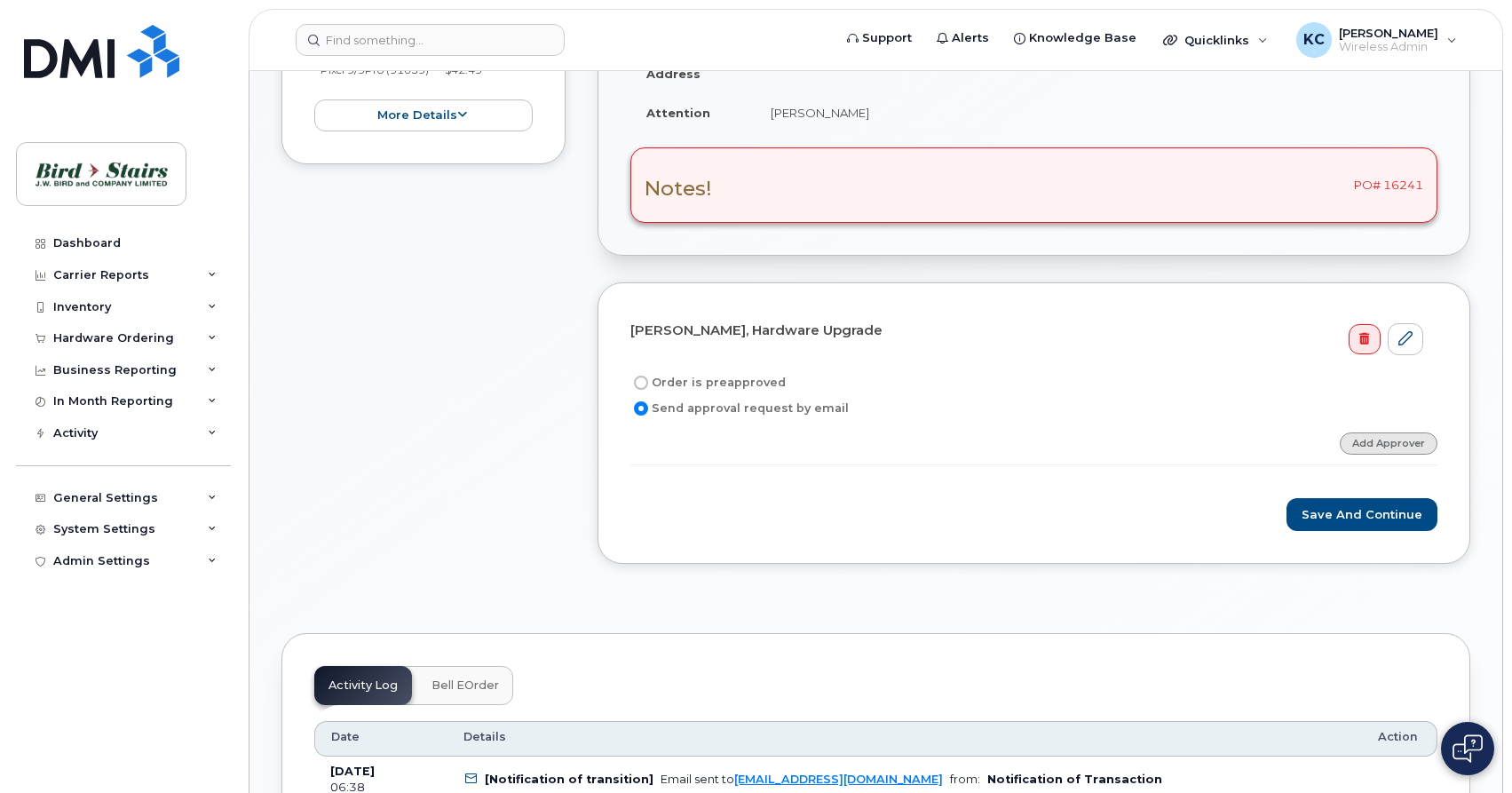
click at [1384, 432] on link "Add Approver" at bounding box center [1388, 443] width 98 height 22
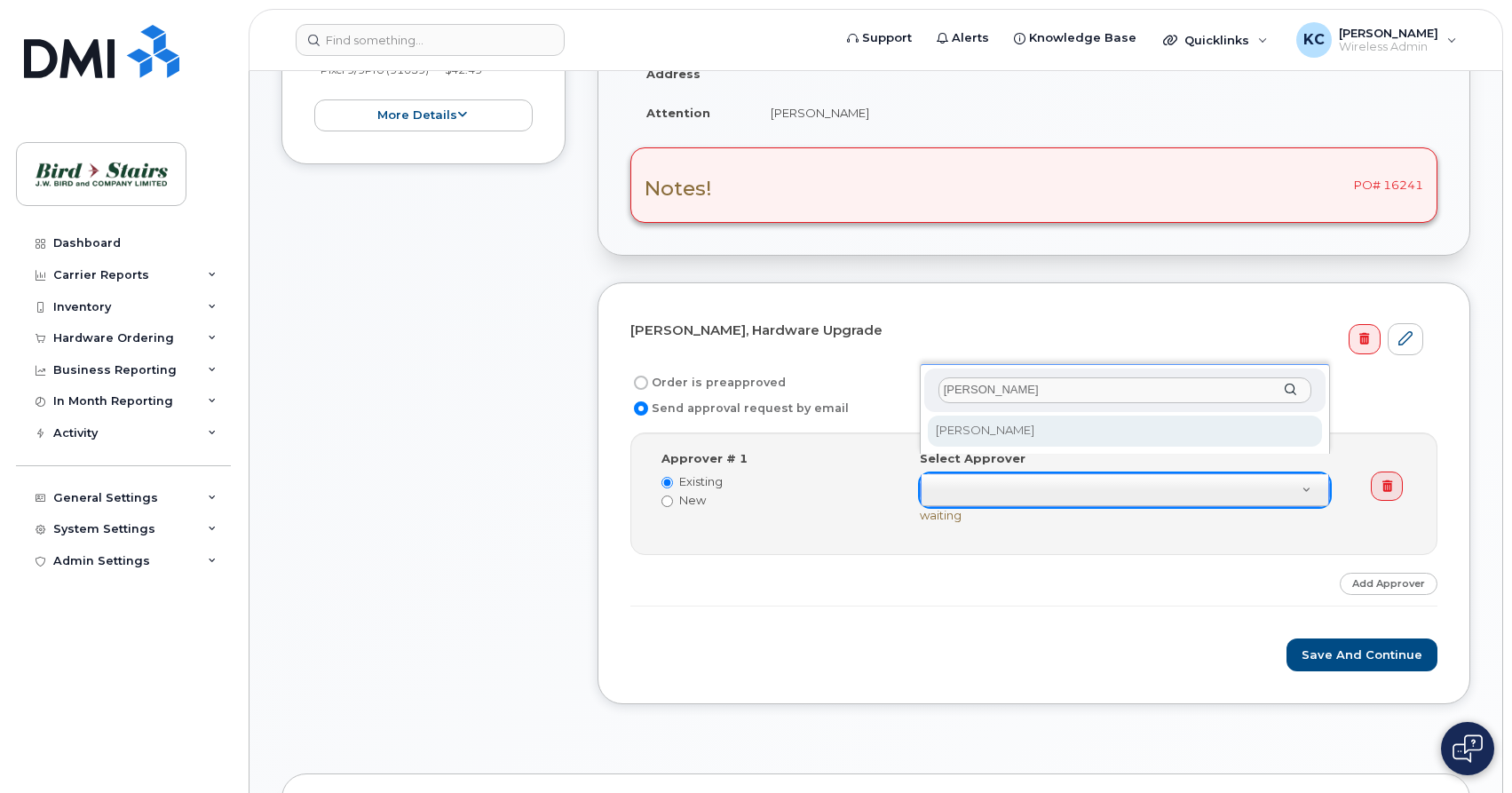
type input "[PERSON_NAME]"
select select
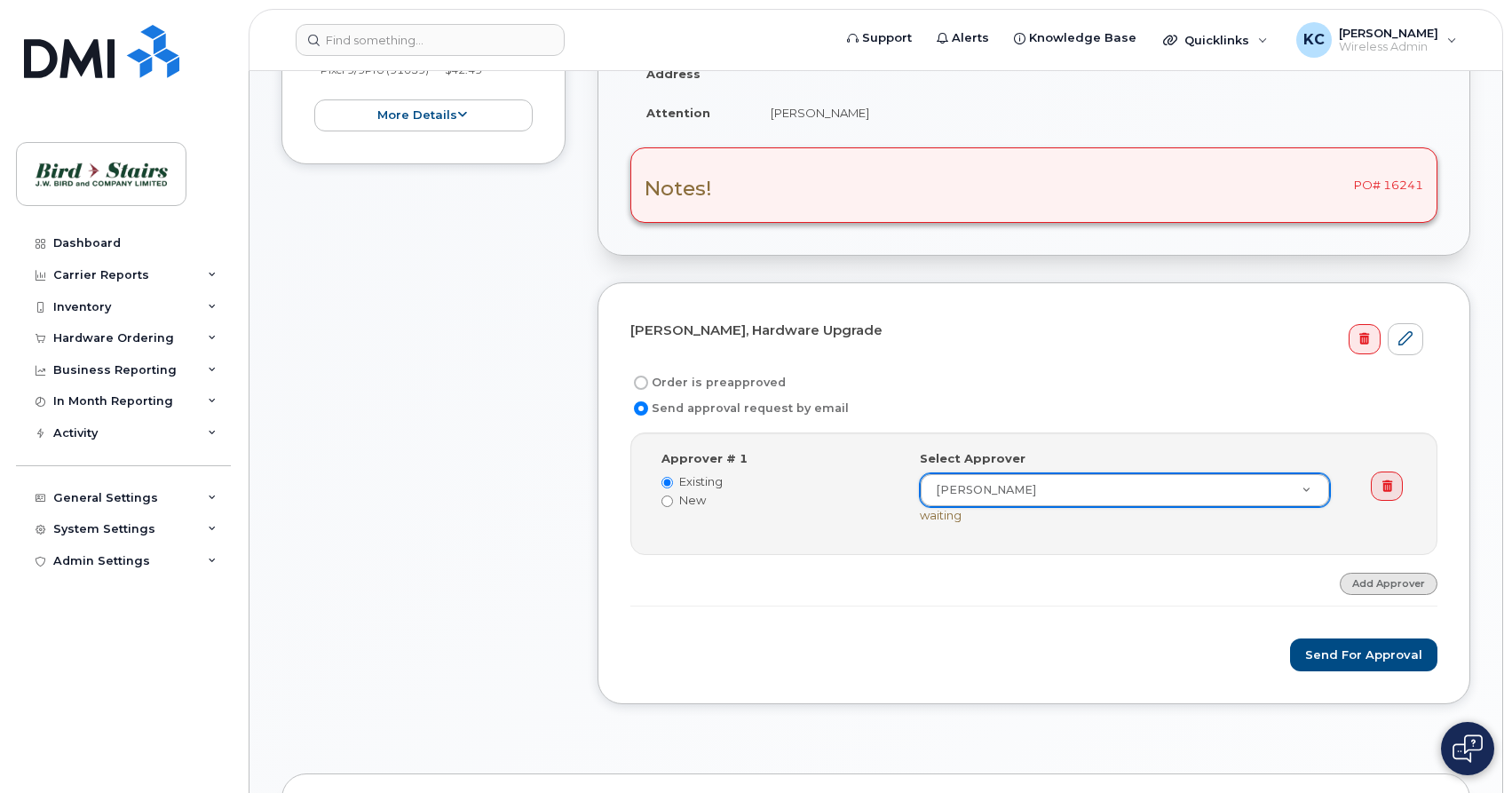
click at [1371, 573] on link "Add Approver" at bounding box center [1388, 583] width 98 height 22
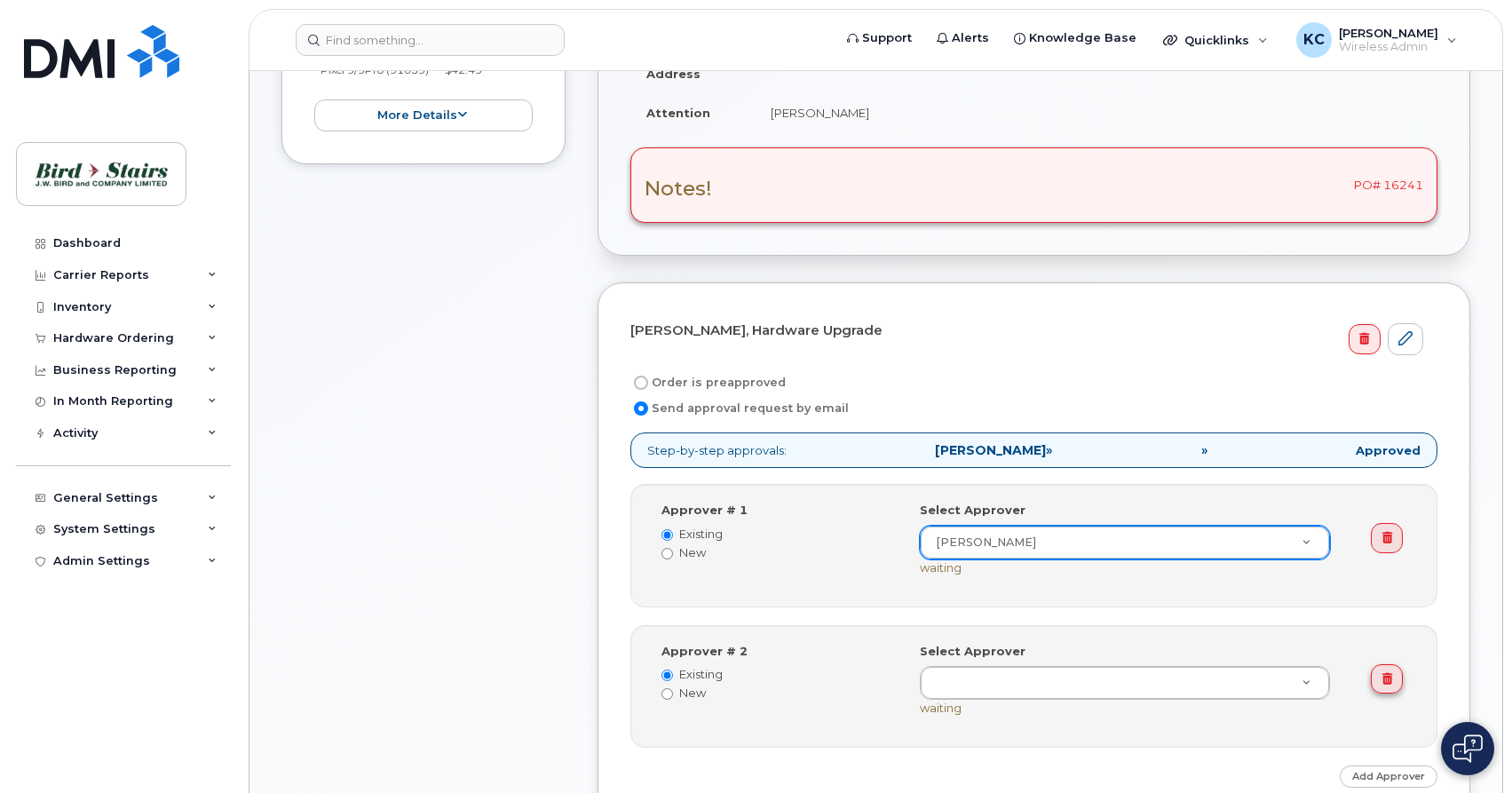
click at [1393, 664] on link at bounding box center [1386, 679] width 31 height 30
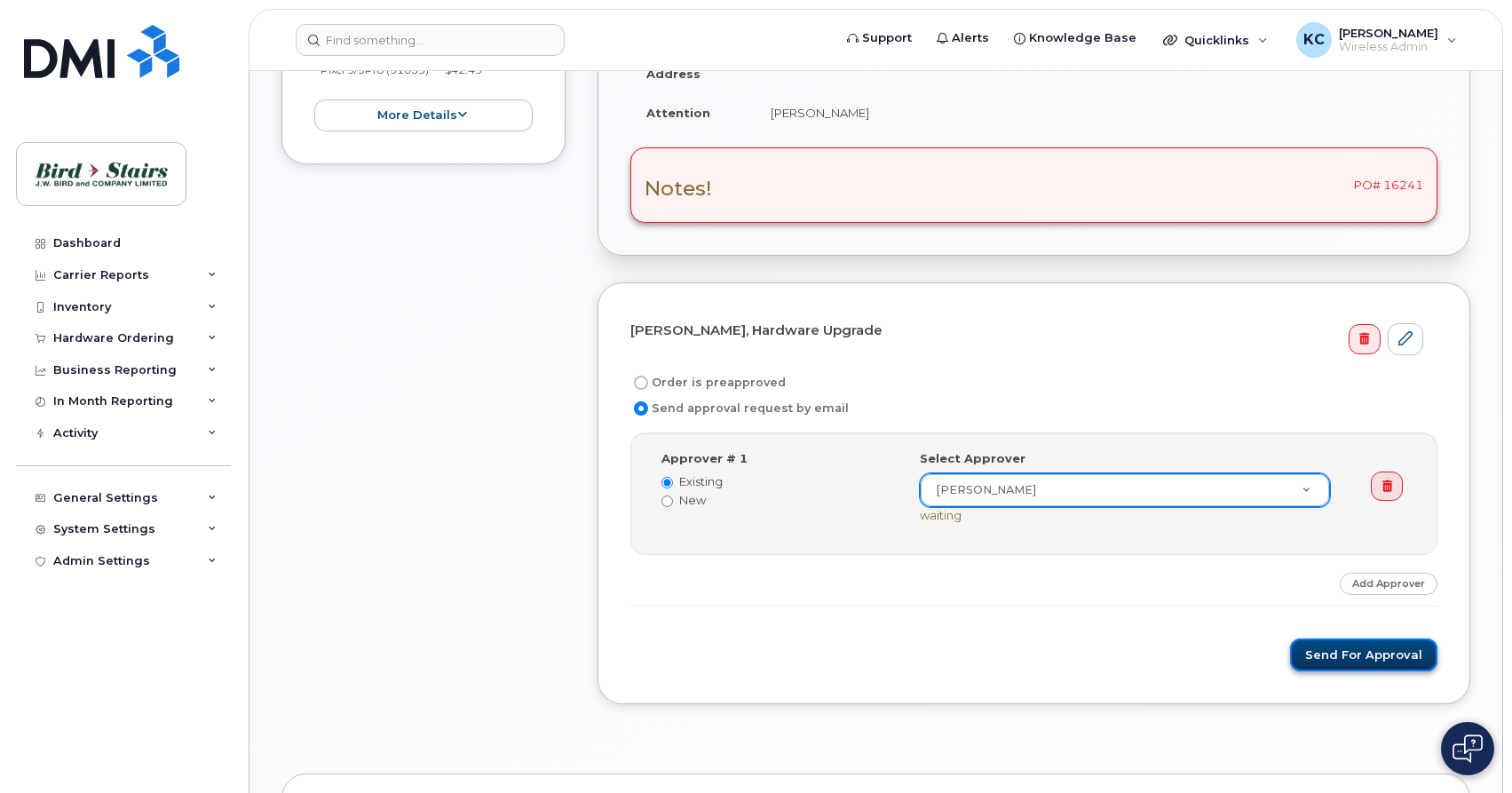
click at [1345, 638] on button "Send for Approval" at bounding box center [1363, 654] width 147 height 33
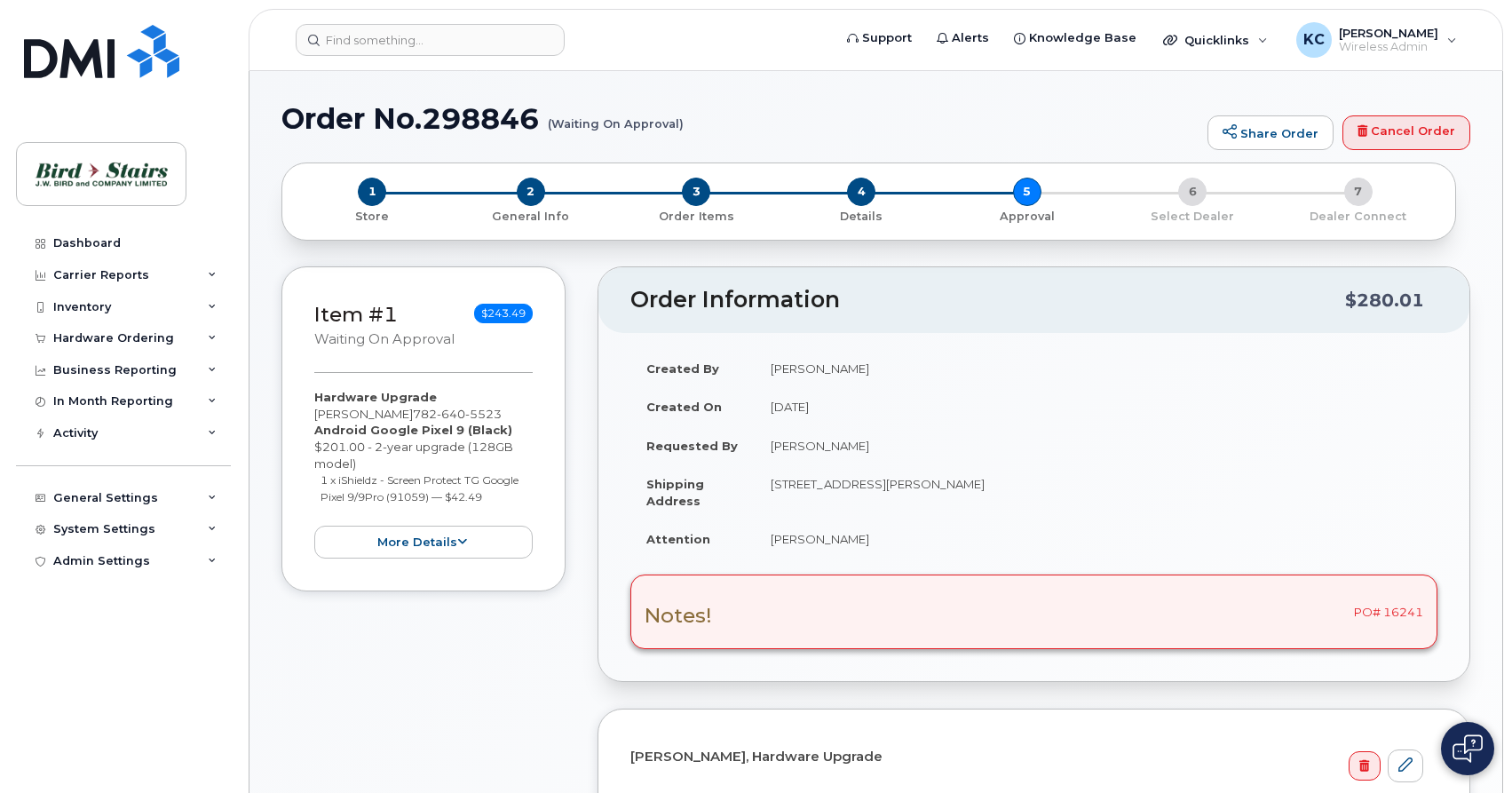
select select
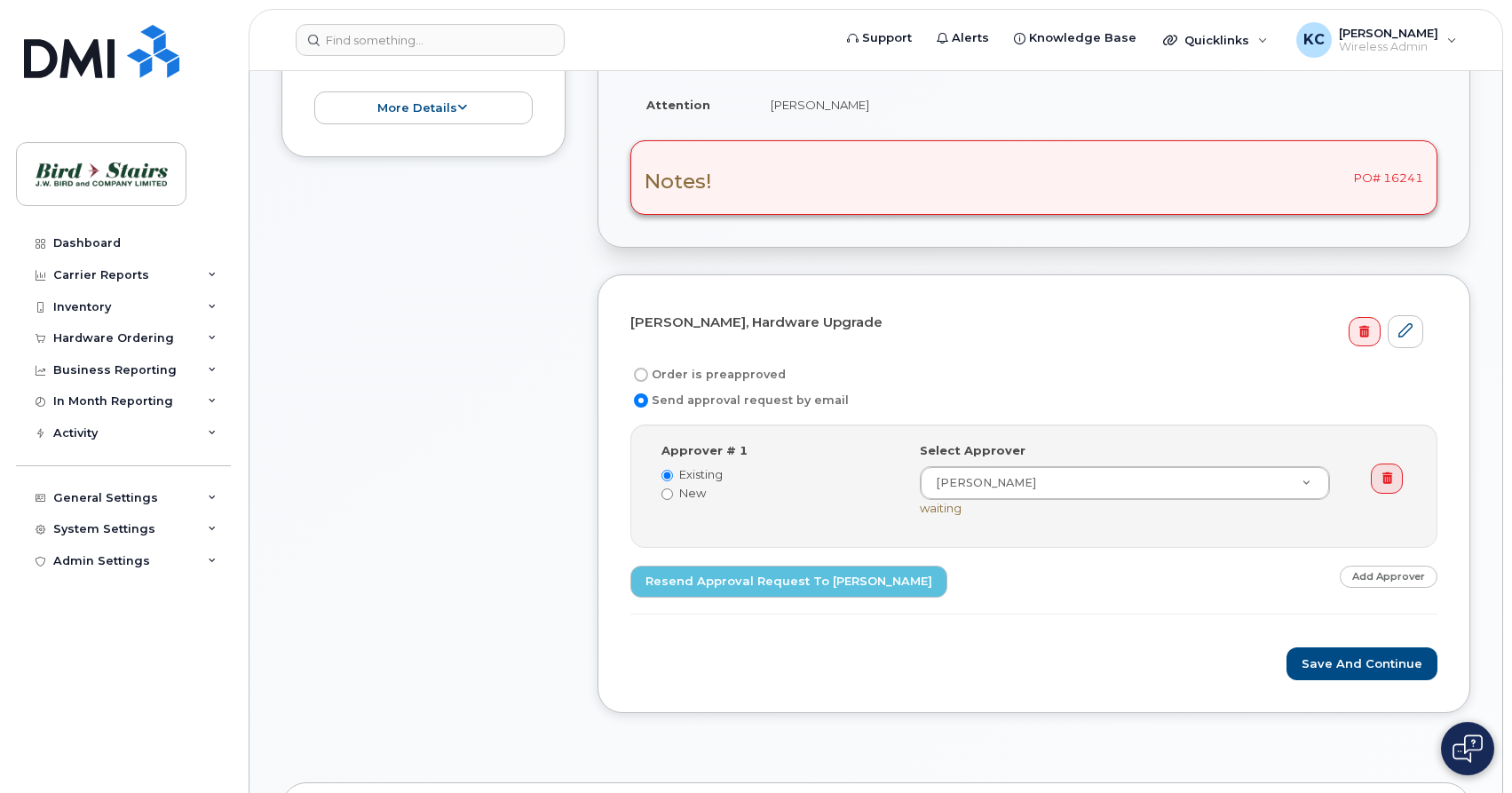
scroll to position [453, 0]
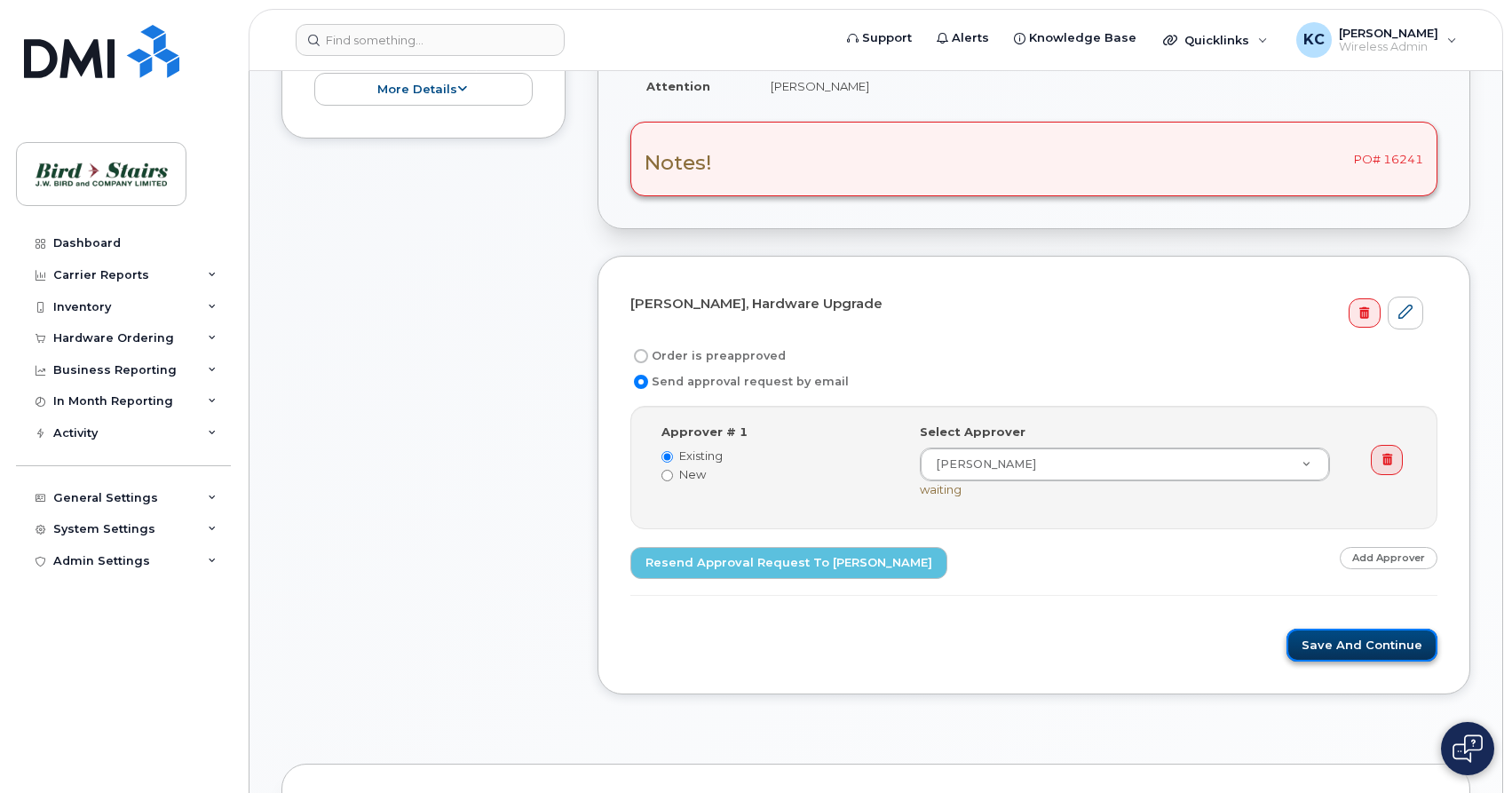
click at [1318, 649] on button "Save and Continue" at bounding box center [1361, 644] width 151 height 33
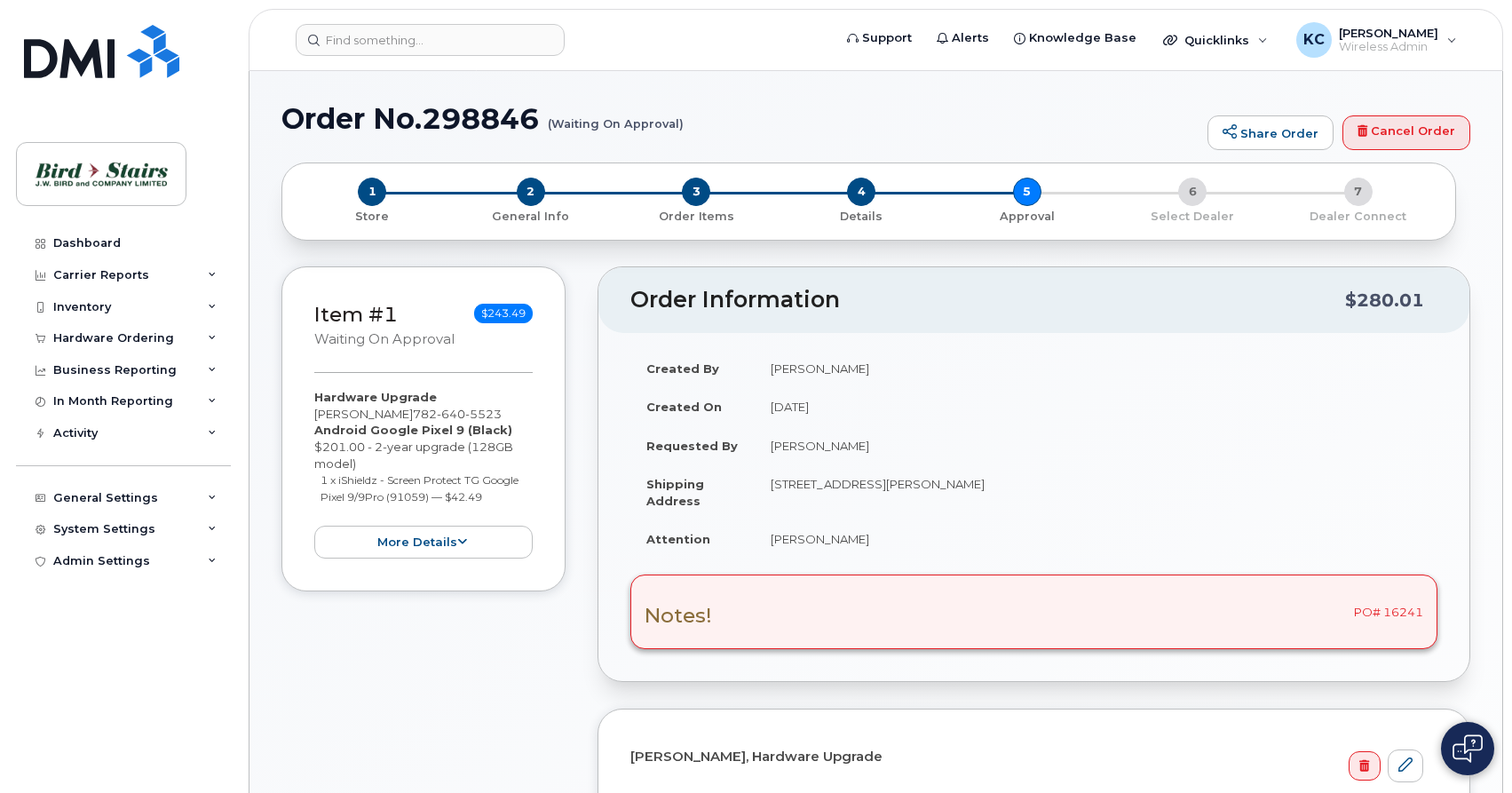
select select
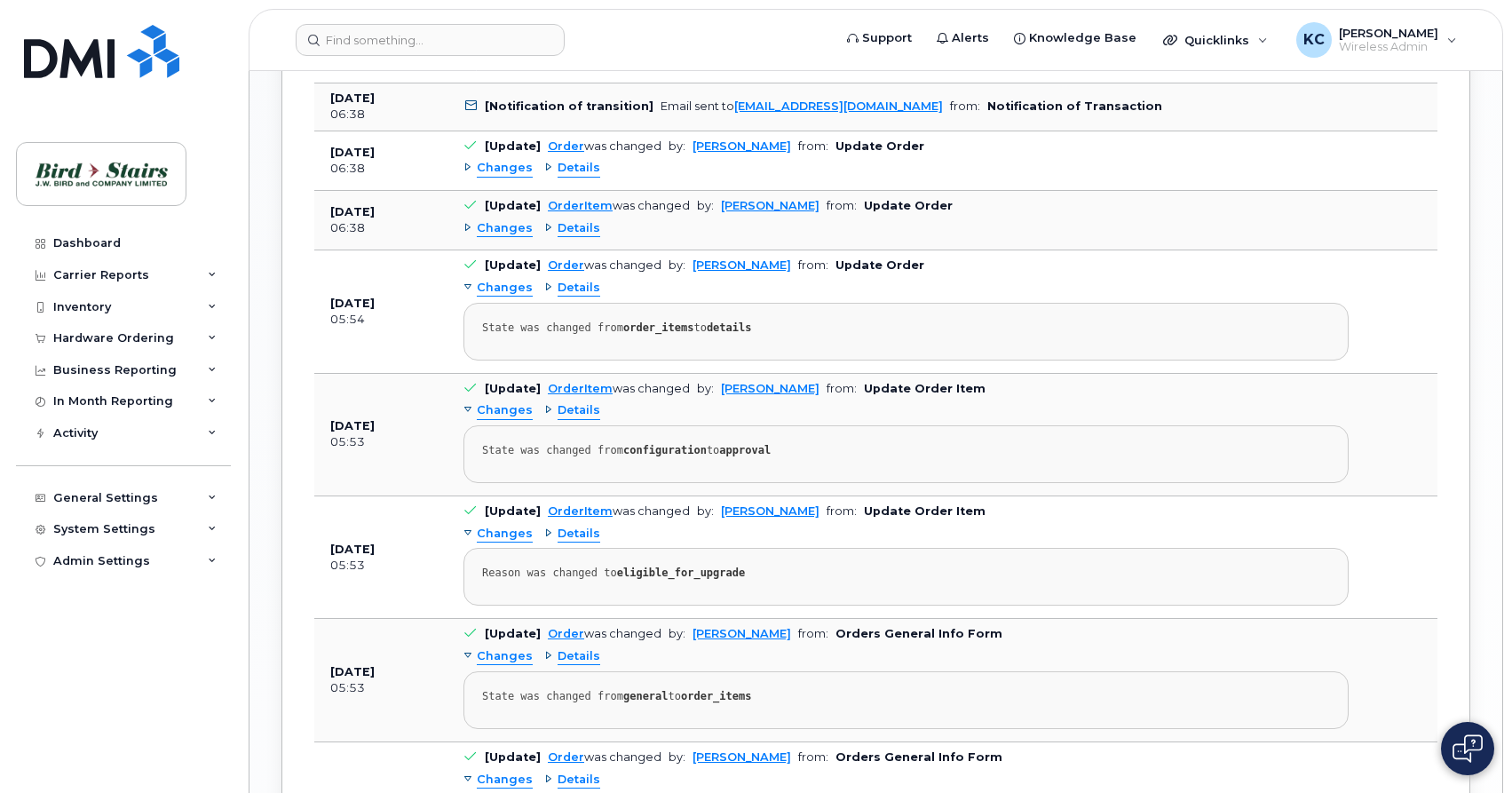
scroll to position [964, 0]
